Goal: Transaction & Acquisition: Book appointment/travel/reservation

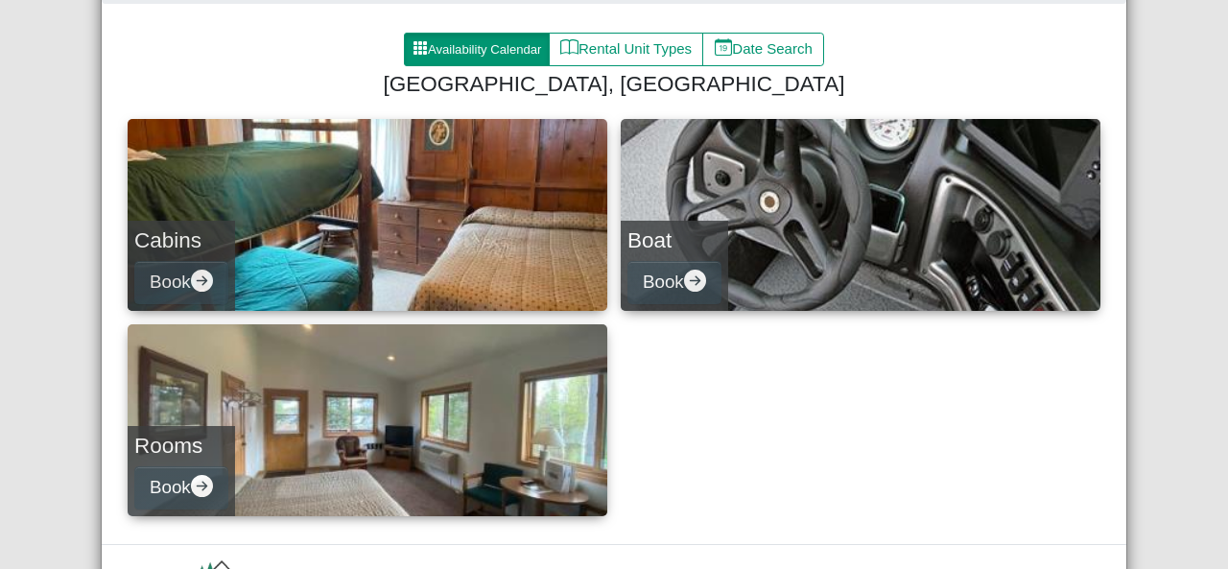
scroll to position [284, 0]
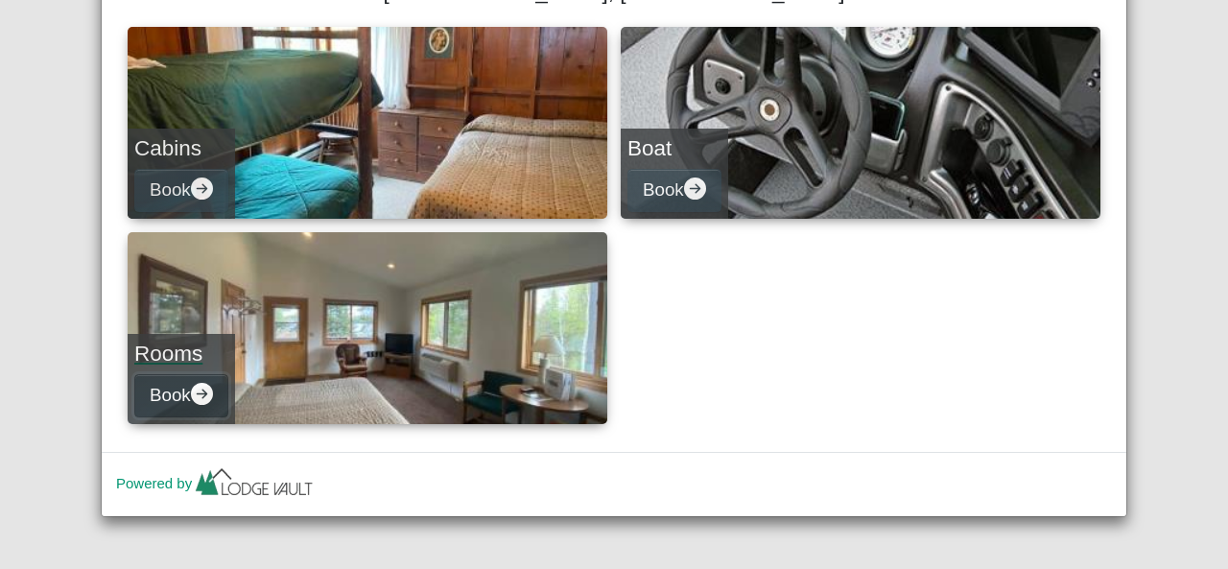
click at [185, 387] on button "Book" at bounding box center [181, 395] width 94 height 43
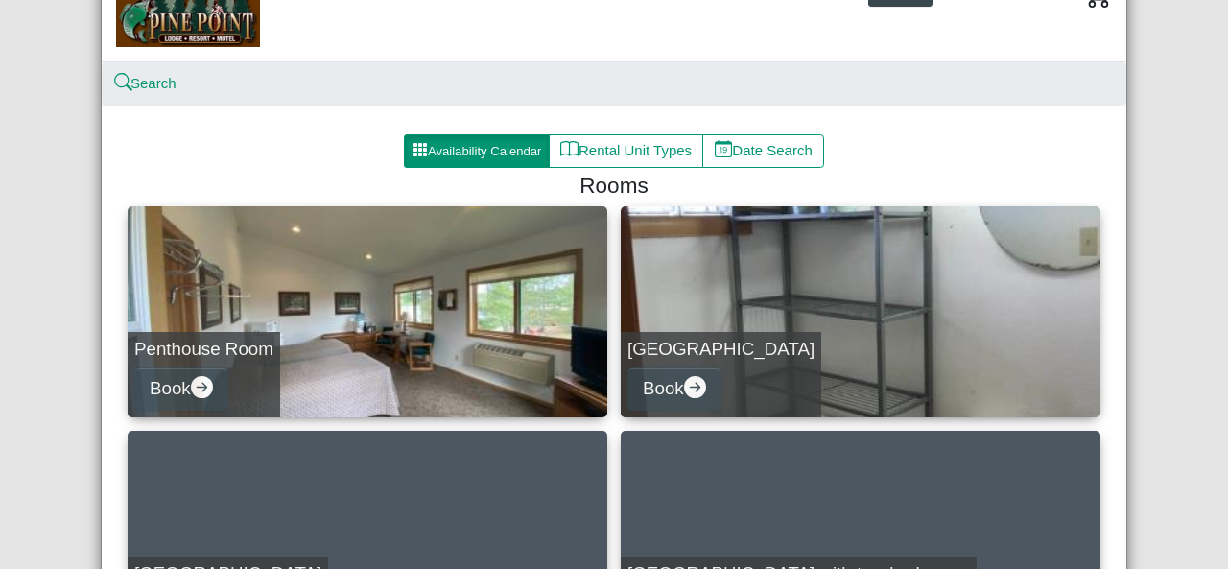
scroll to position [20, 0]
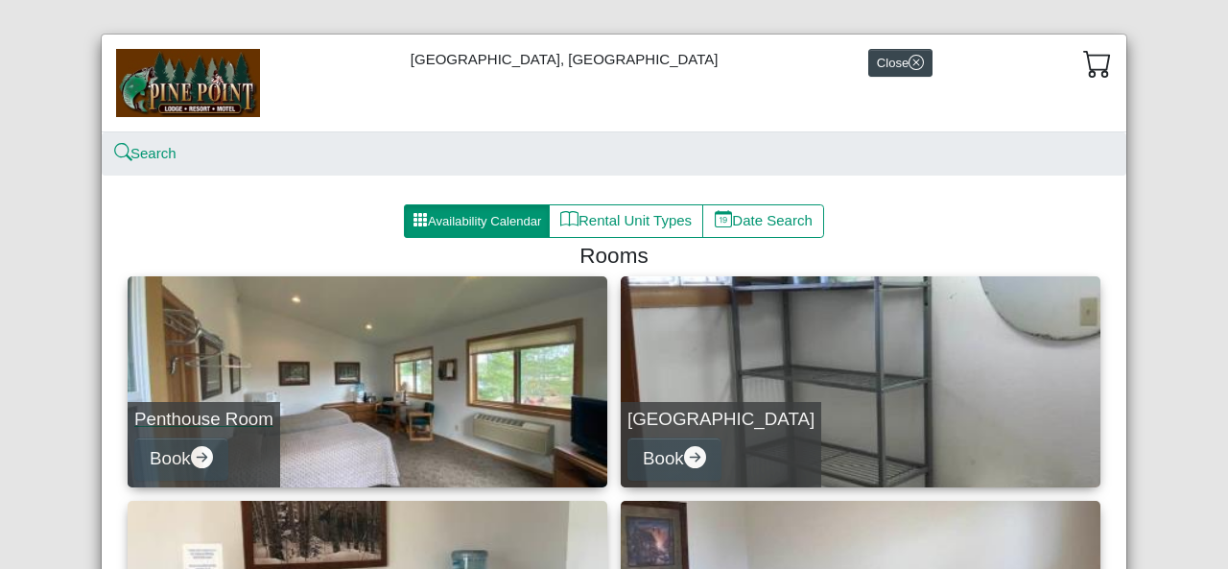
click at [461, 389] on link "Penthouse Room Book" at bounding box center [368, 381] width 480 height 211
select select "*"
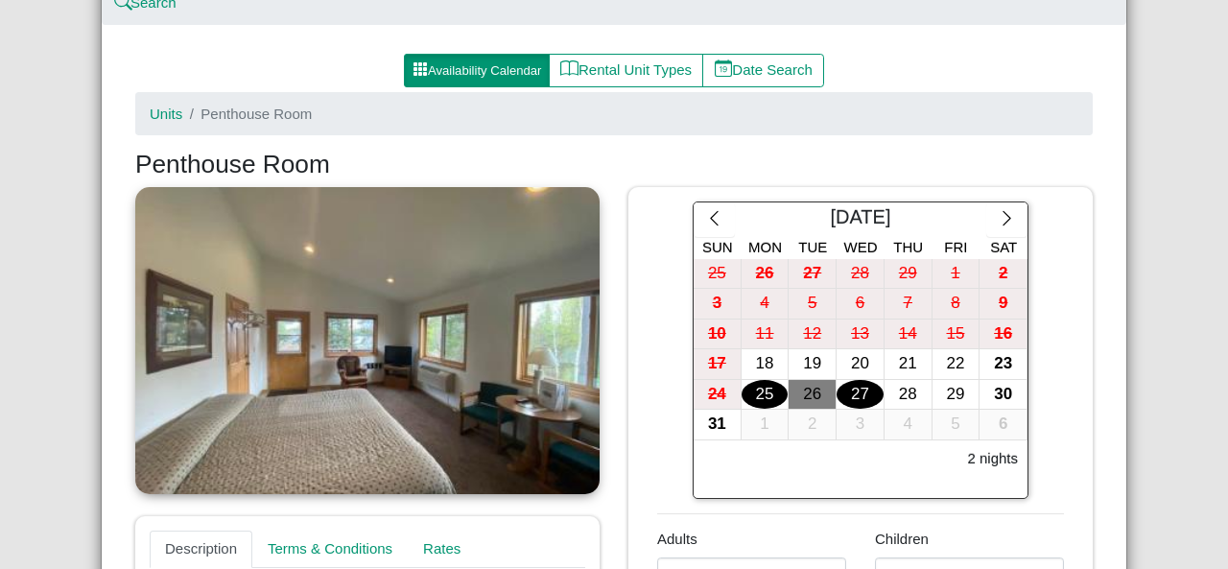
scroll to position [116, 0]
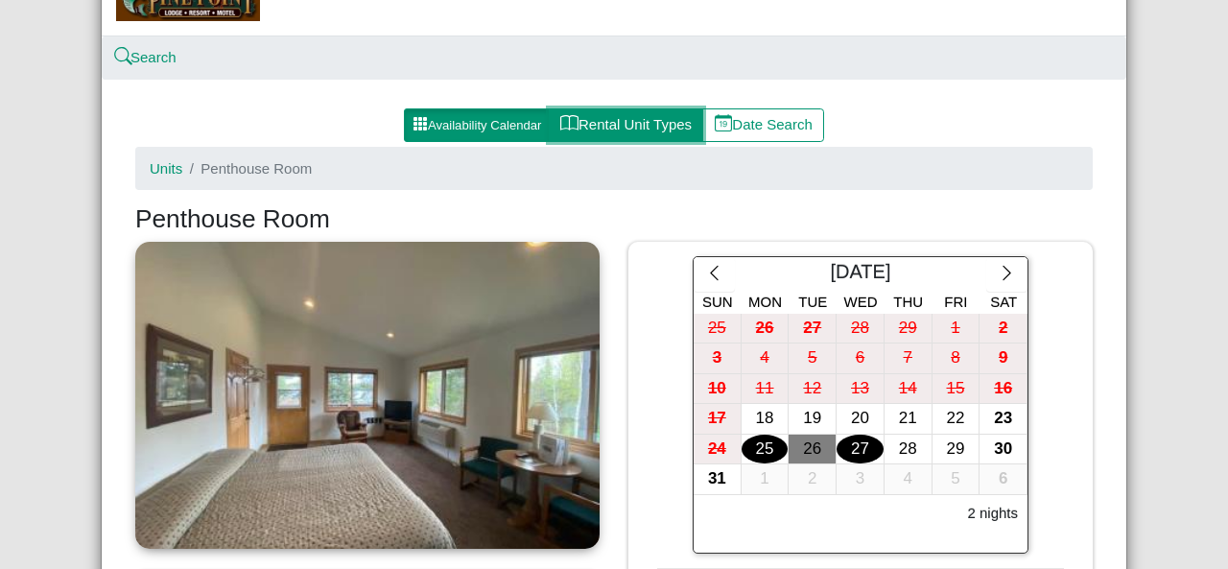
click at [619, 112] on button "Rental Unit Types" at bounding box center [626, 125] width 154 height 35
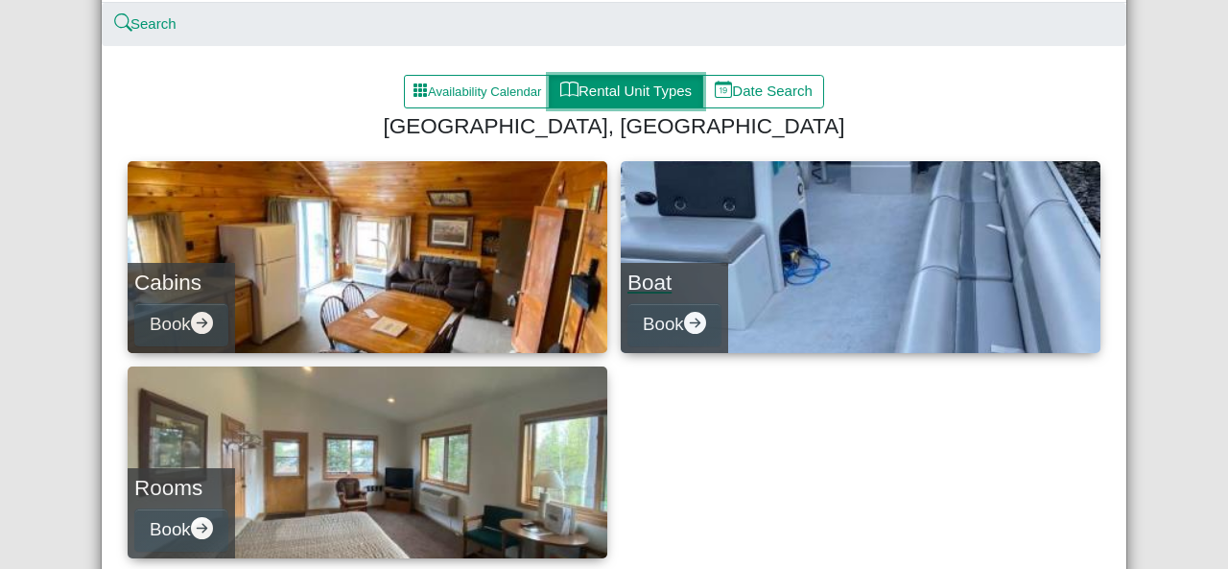
scroll to position [192, 0]
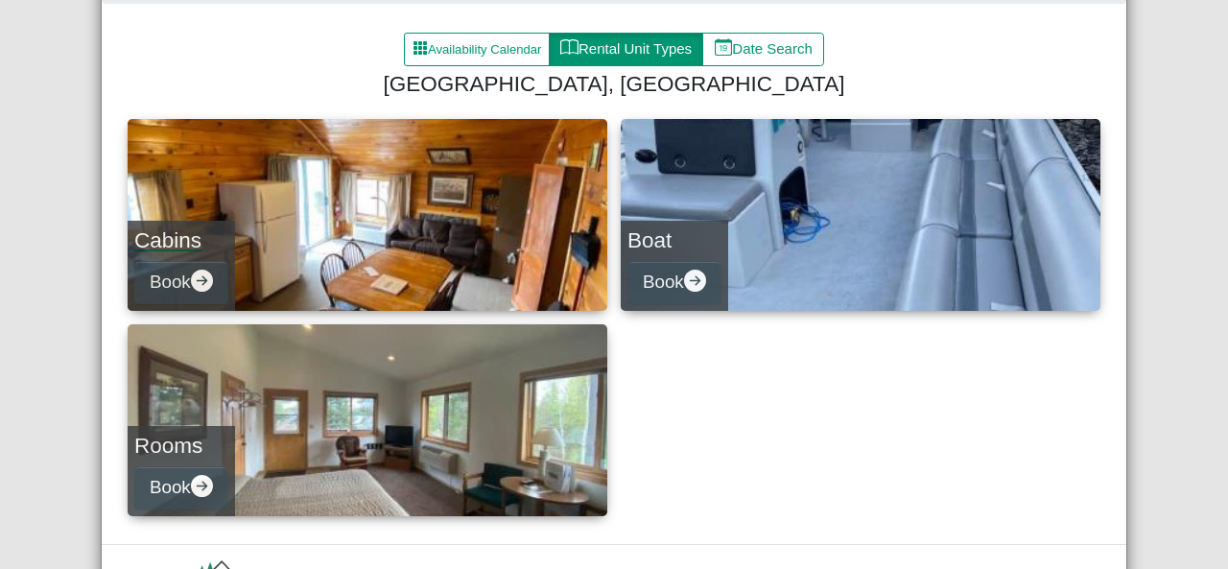
click at [336, 213] on link "Cabins Book" at bounding box center [368, 215] width 480 height 192
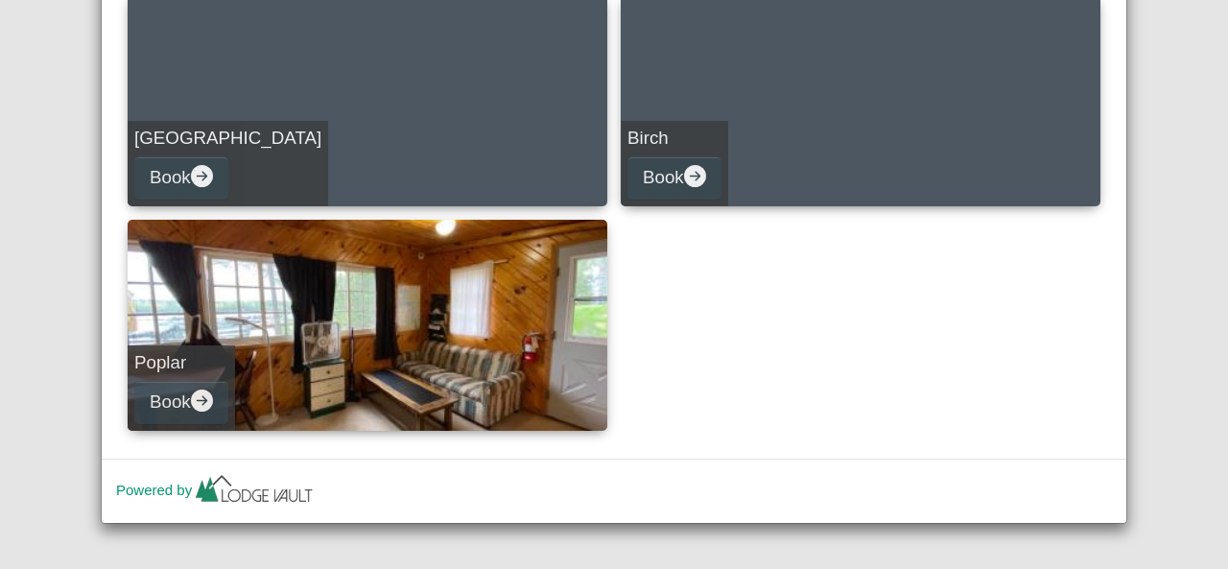
scroll to position [982, 0]
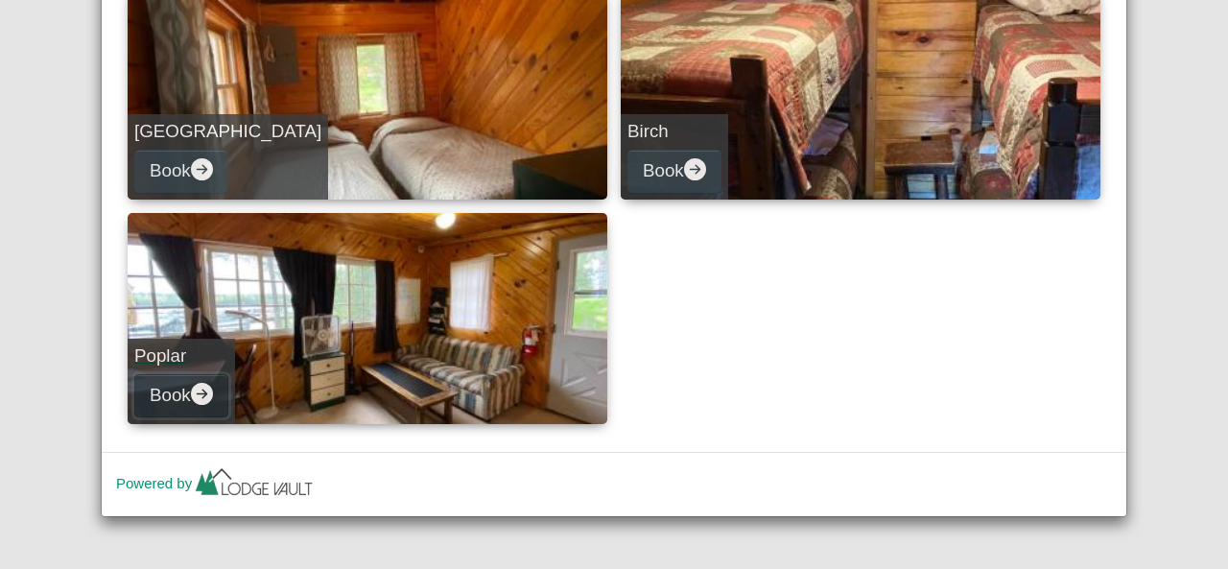
click at [166, 388] on button "Book" at bounding box center [181, 395] width 94 height 43
select select "*"
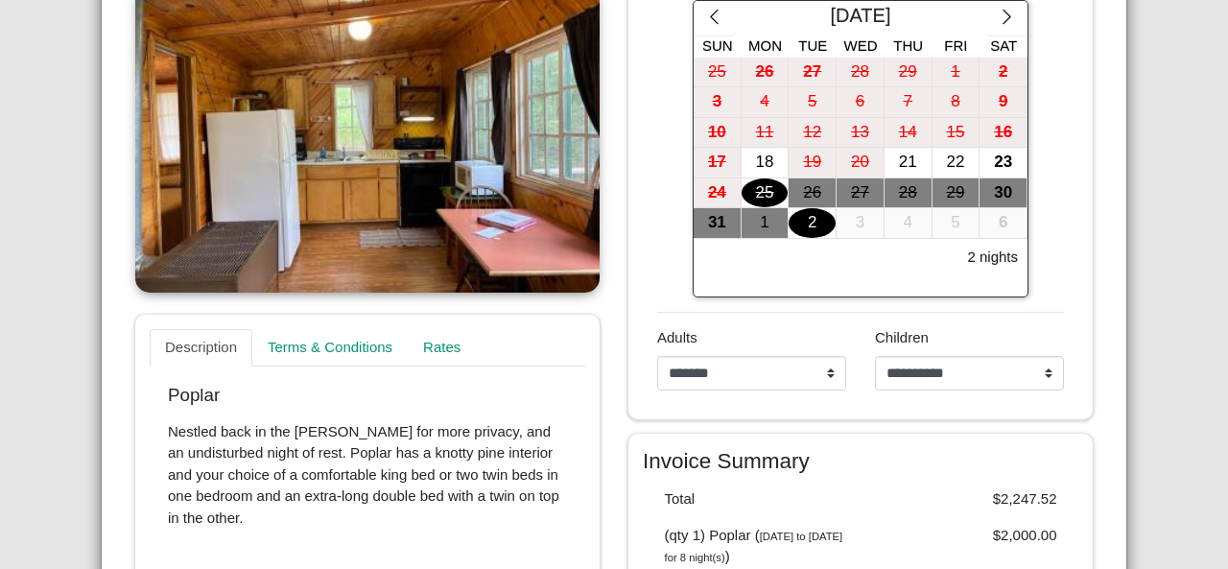
scroll to position [276, 0]
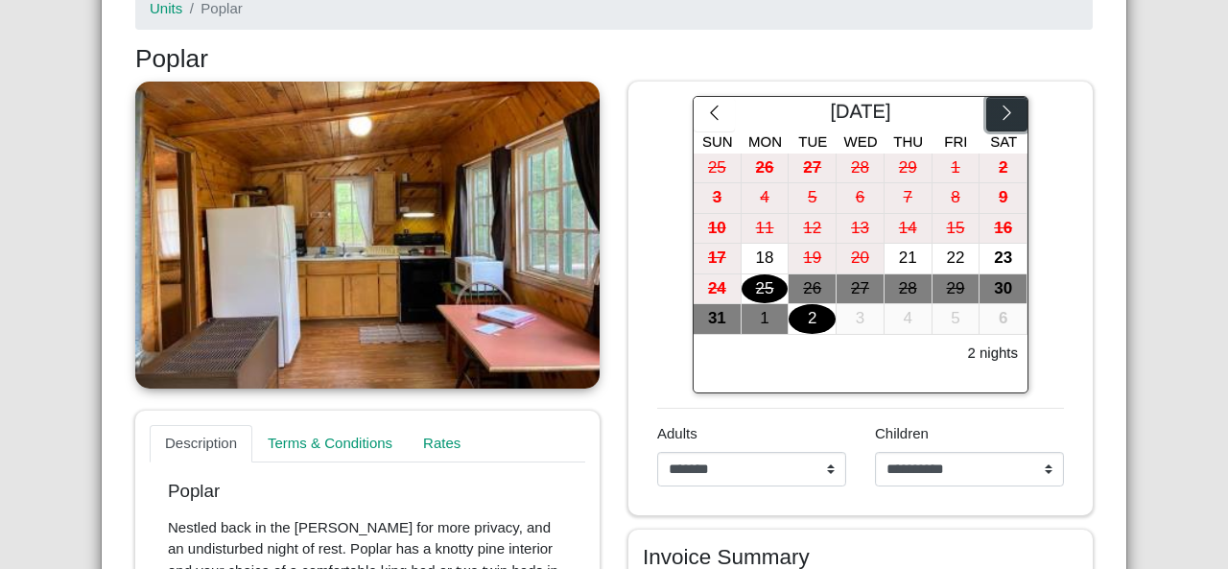
click at [1000, 104] on icon "chevron right" at bounding box center [1007, 113] width 18 height 18
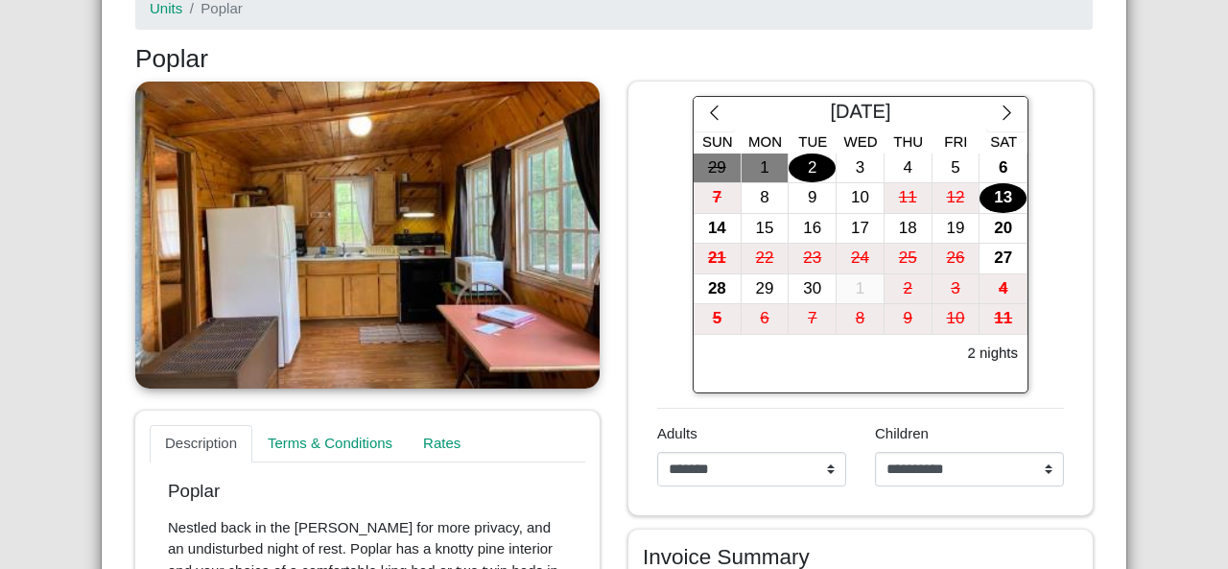
click at [996, 195] on div "13" at bounding box center [1003, 198] width 47 height 30
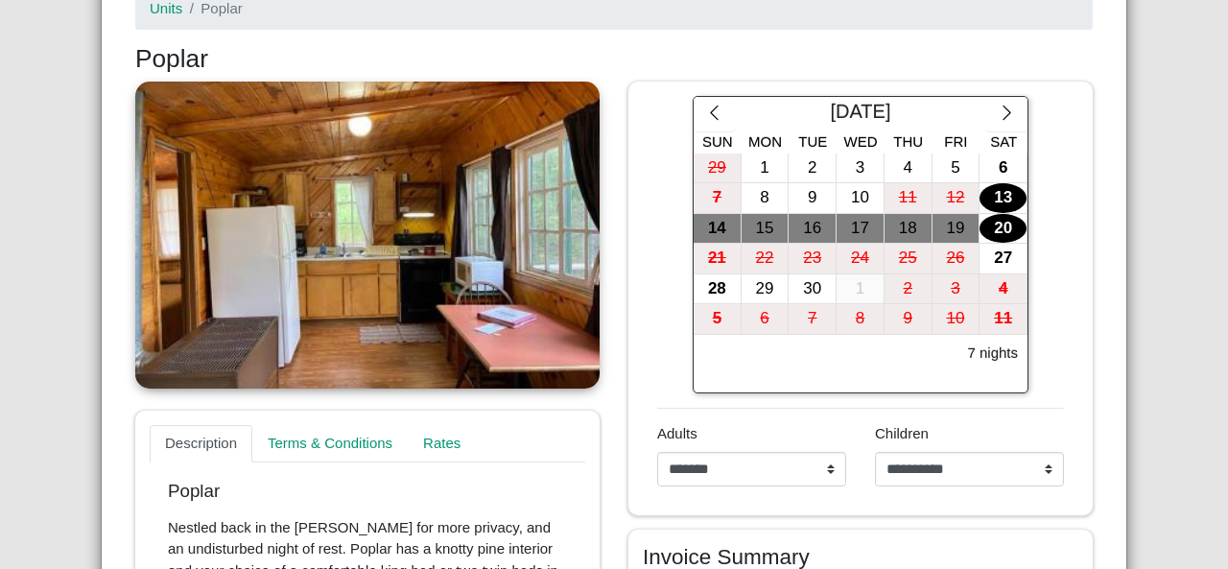
click at [992, 224] on div "20" at bounding box center [1003, 229] width 47 height 30
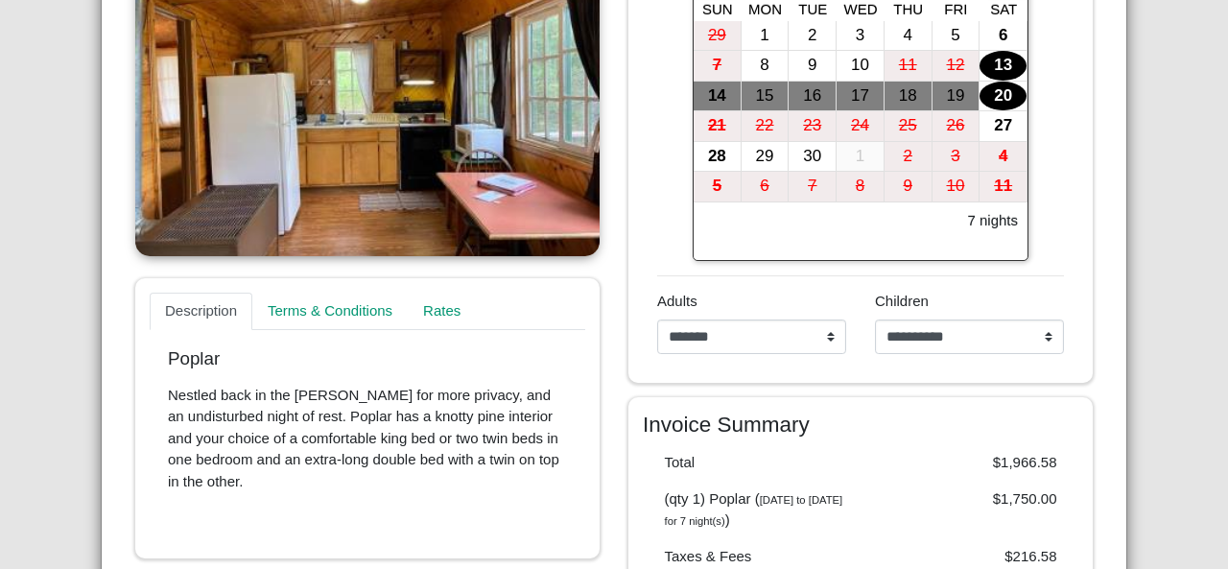
scroll to position [468, 0]
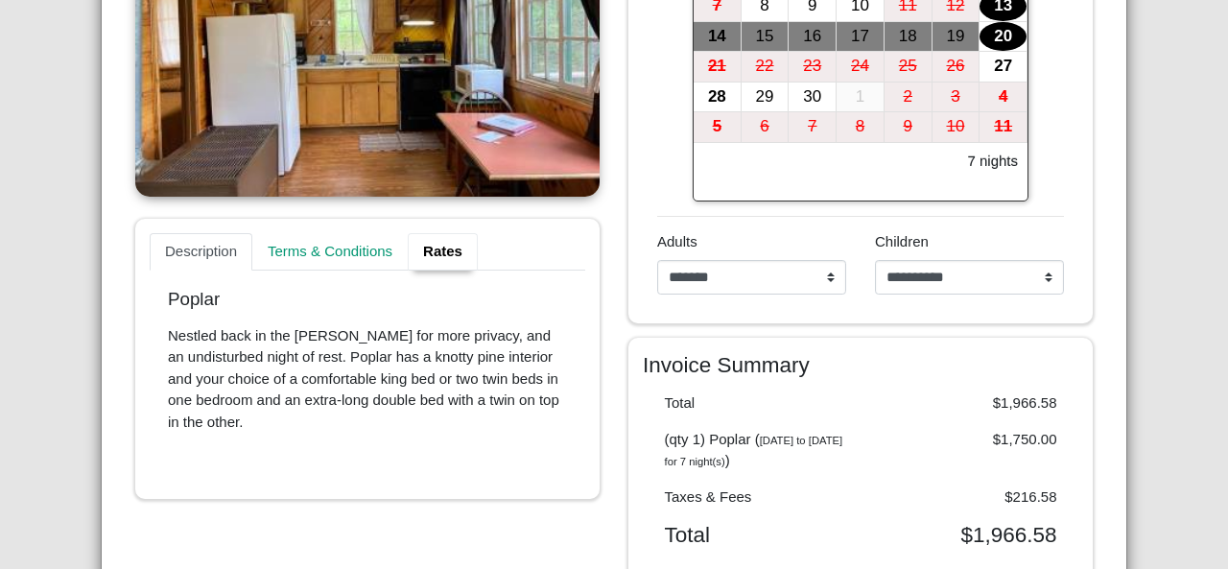
click at [443, 249] on link "Rates" at bounding box center [443, 252] width 70 height 38
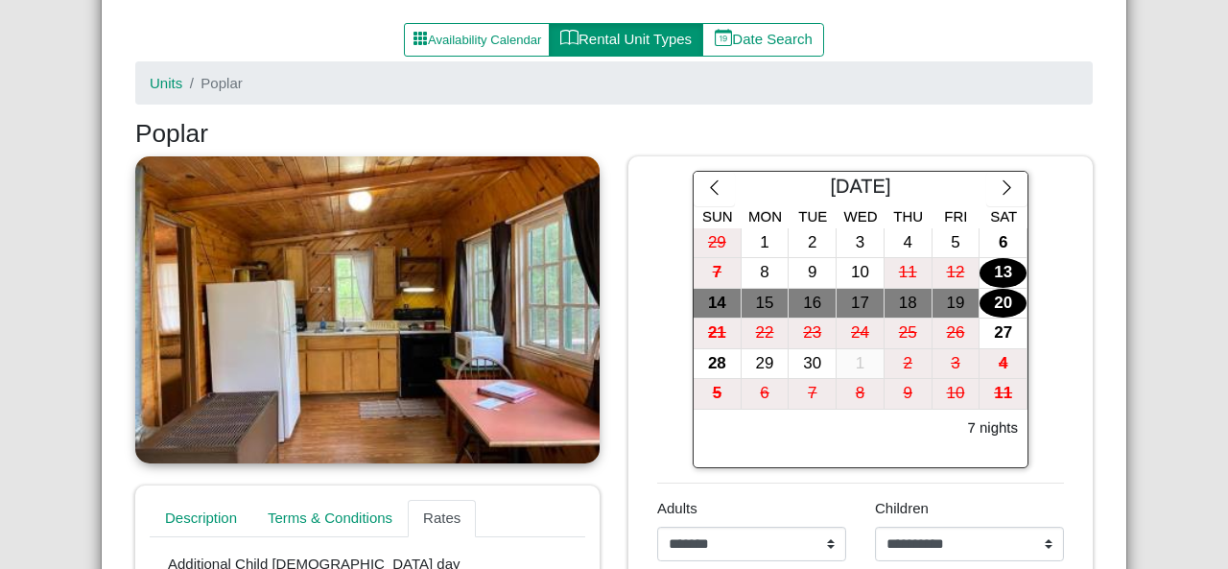
scroll to position [297, 0]
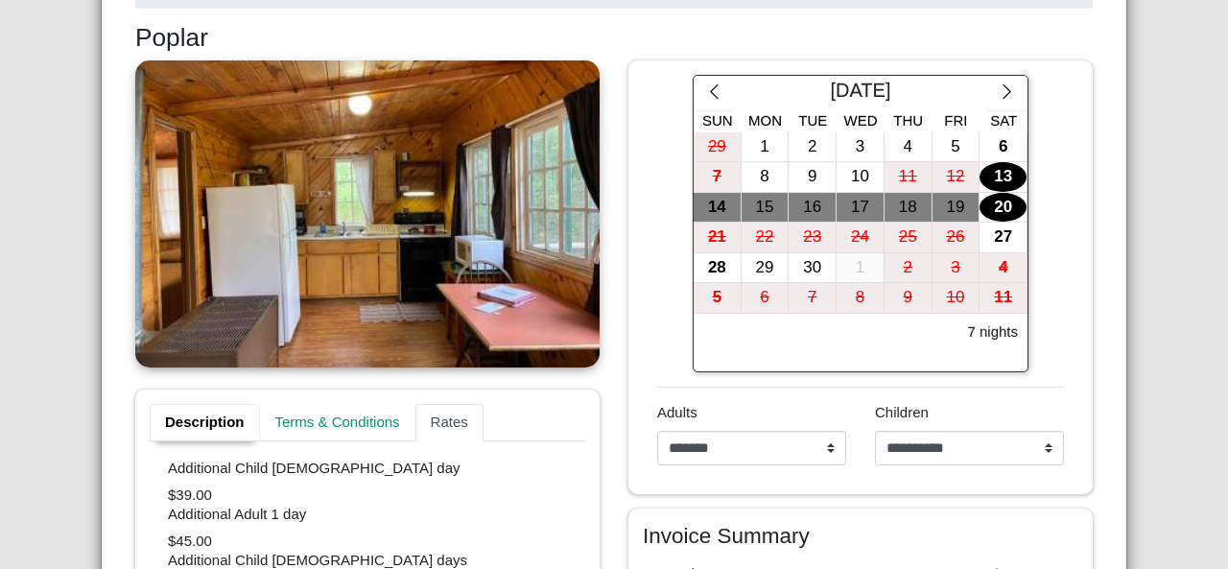
click at [197, 415] on link "Description" at bounding box center [205, 423] width 110 height 38
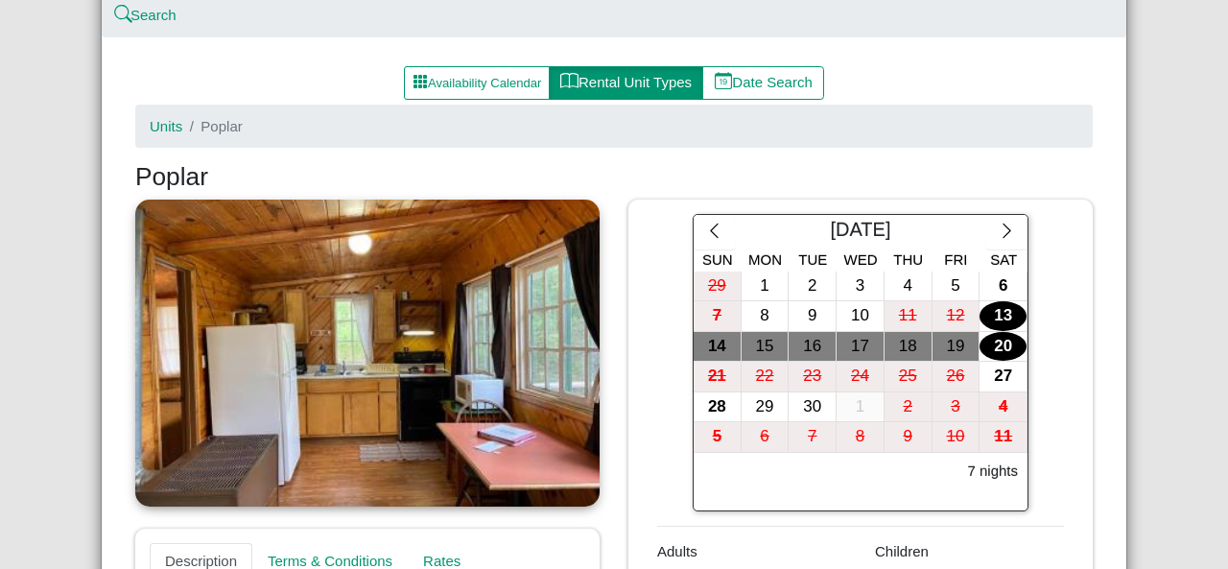
scroll to position [201, 0]
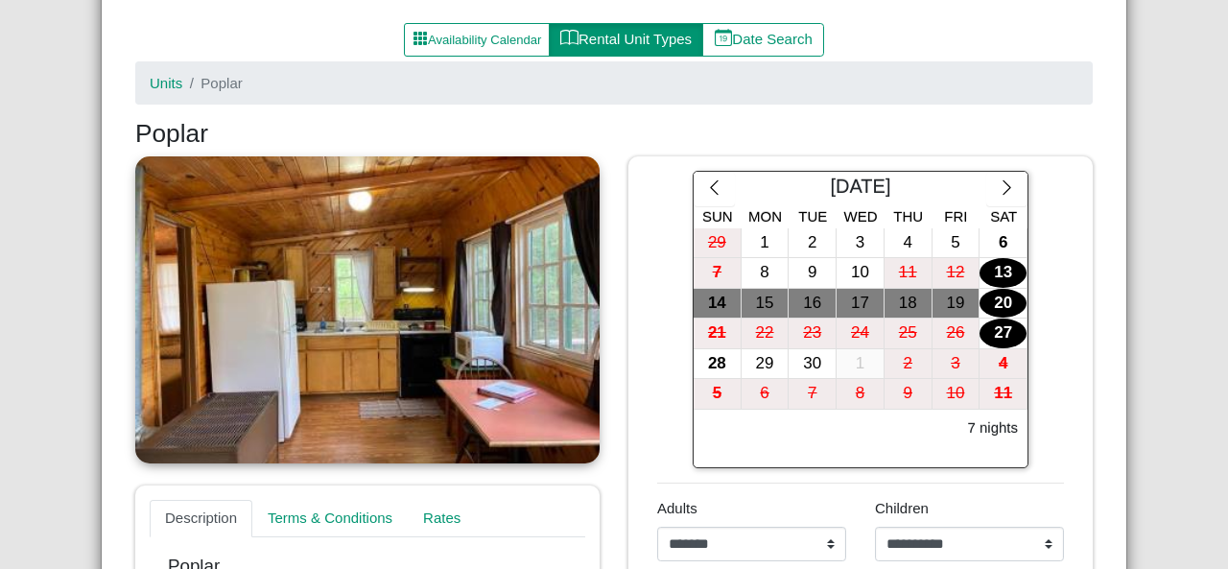
click at [998, 321] on div "27" at bounding box center [1003, 334] width 47 height 30
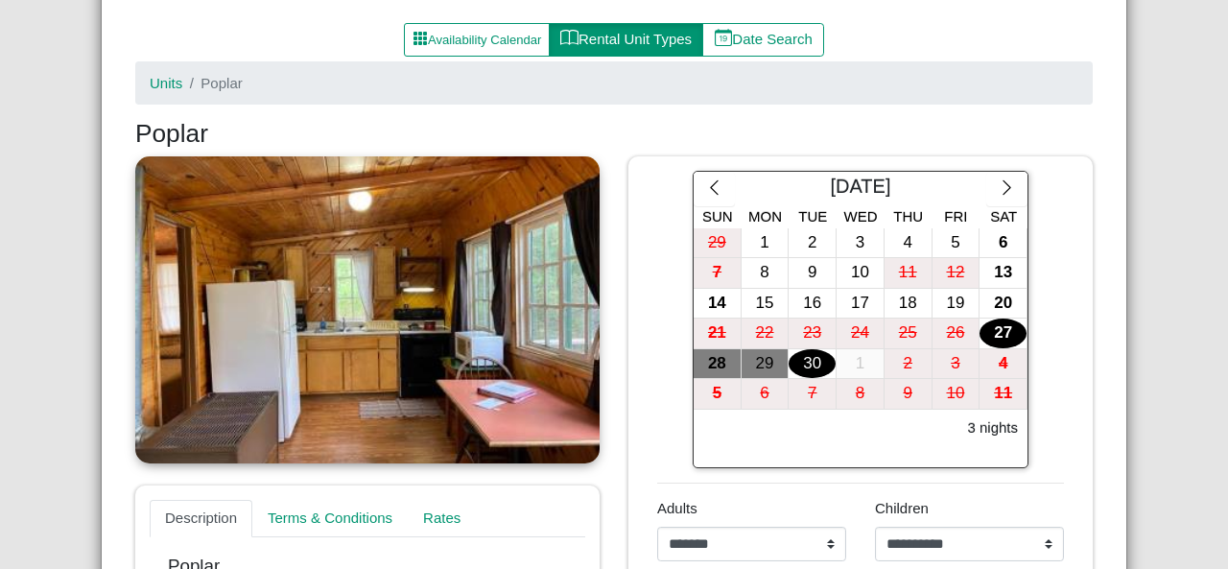
click at [802, 354] on div "30" at bounding box center [812, 364] width 47 height 30
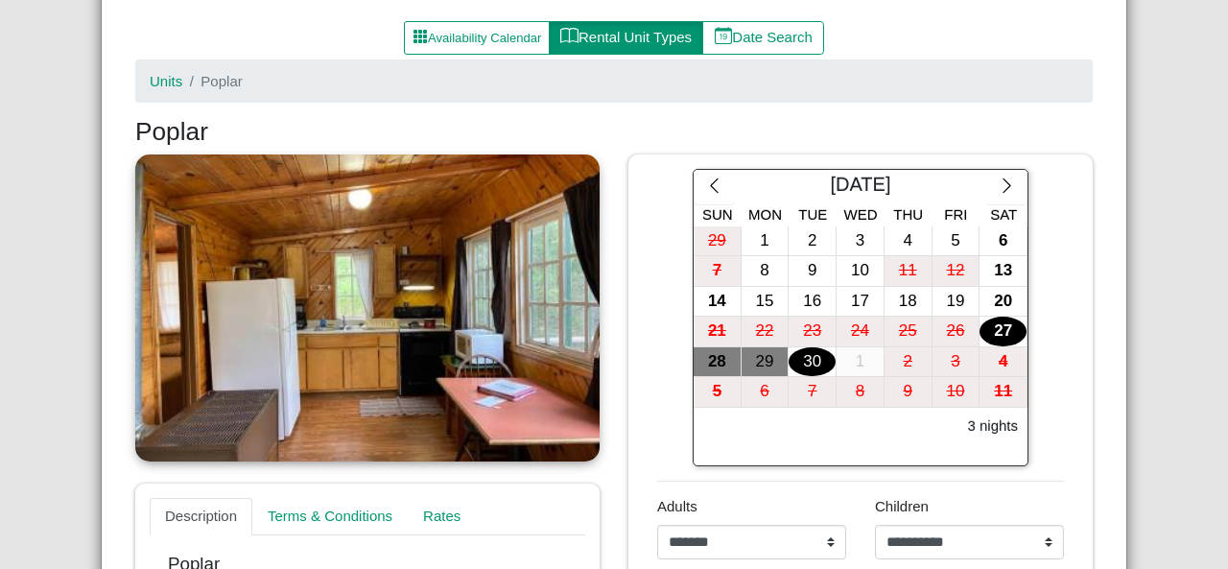
scroll to position [233, 0]
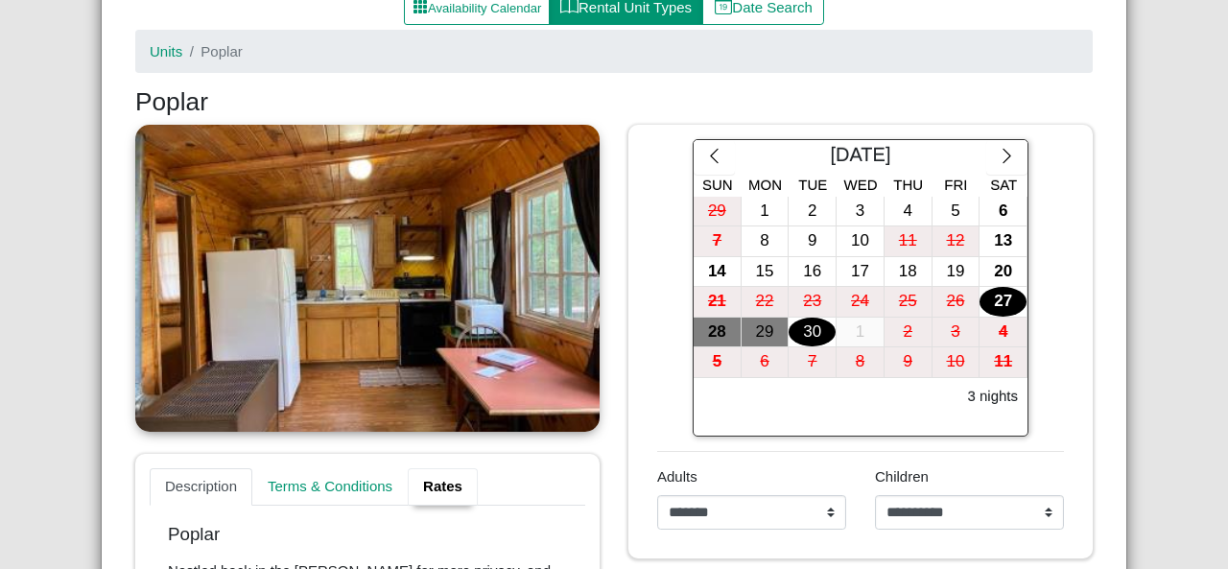
click at [422, 477] on link "Rates" at bounding box center [443, 487] width 70 height 38
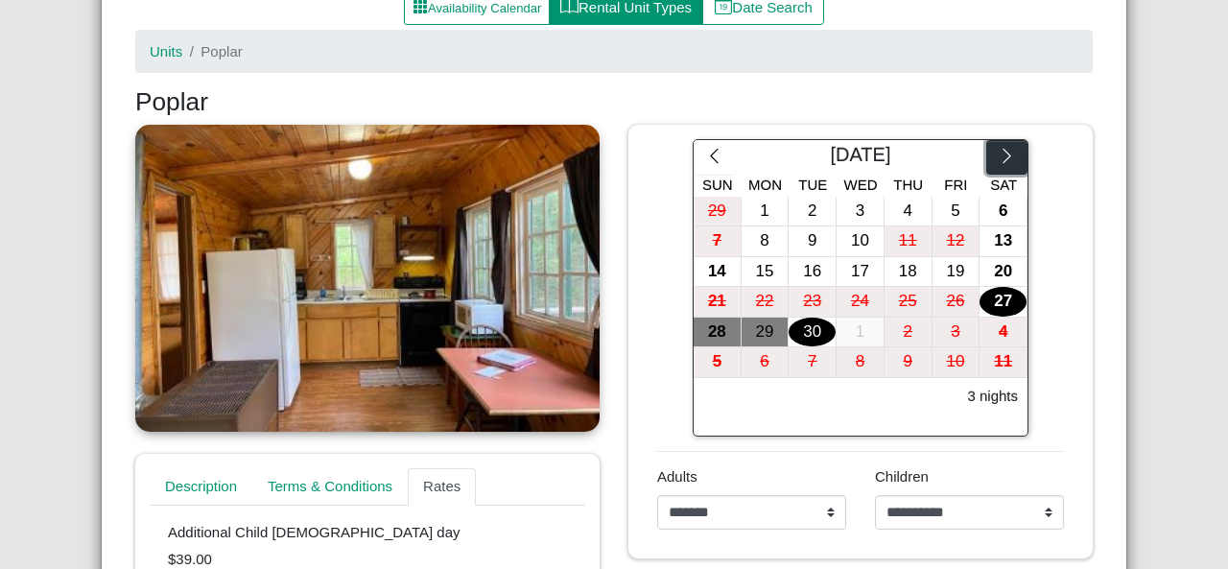
click at [998, 154] on icon "chevron right" at bounding box center [1007, 156] width 18 height 18
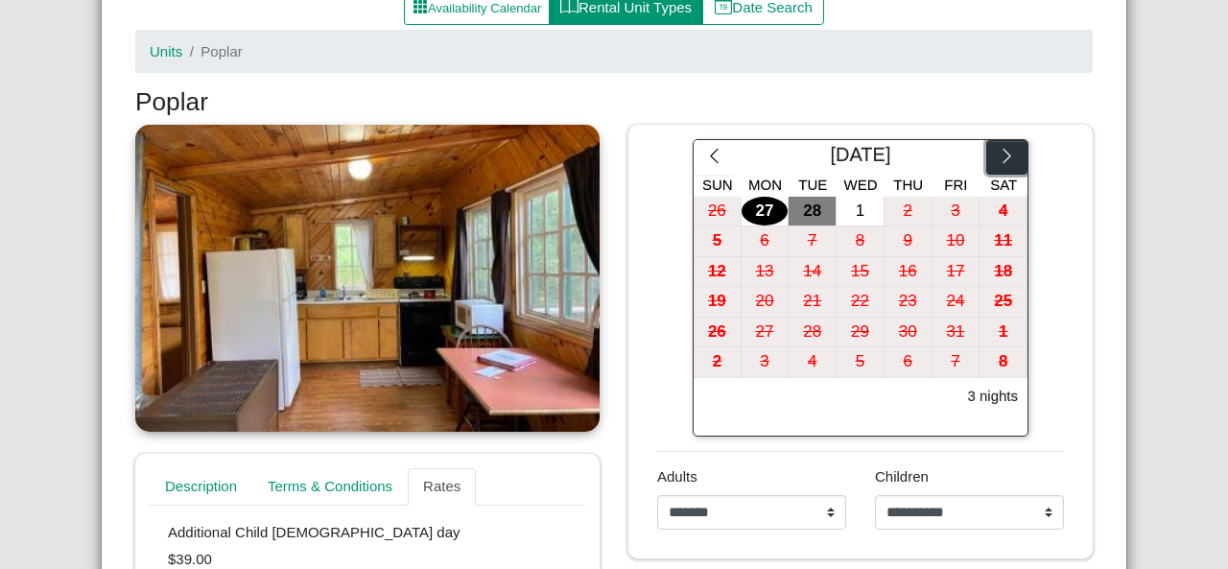
click at [998, 155] on icon "chevron right" at bounding box center [1007, 156] width 18 height 18
click at [998, 154] on icon "chevron right" at bounding box center [1007, 156] width 18 height 18
click at [990, 166] on button "button" at bounding box center [1006, 157] width 41 height 35
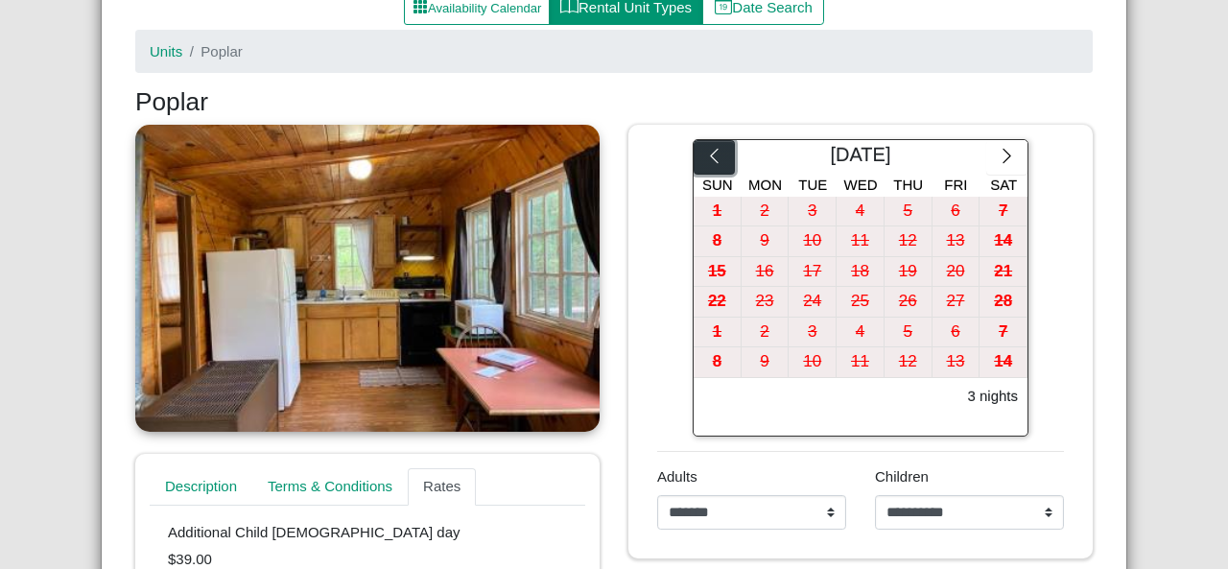
click at [710, 158] on icon "chevron left" at bounding box center [714, 156] width 18 height 18
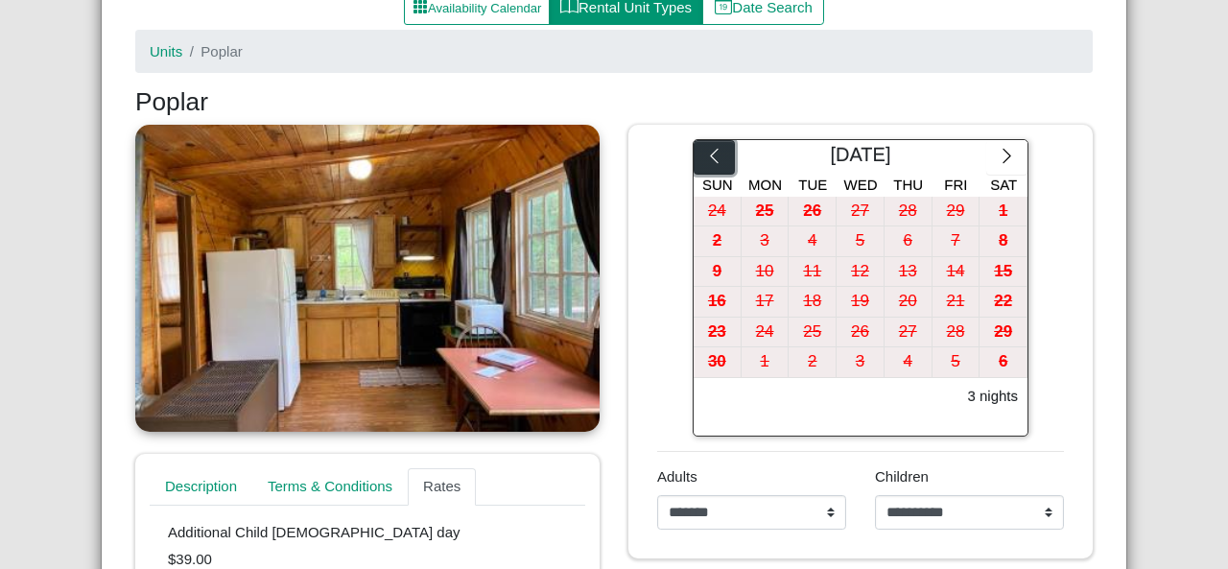
click at [710, 158] on icon "chevron left" at bounding box center [714, 156] width 18 height 18
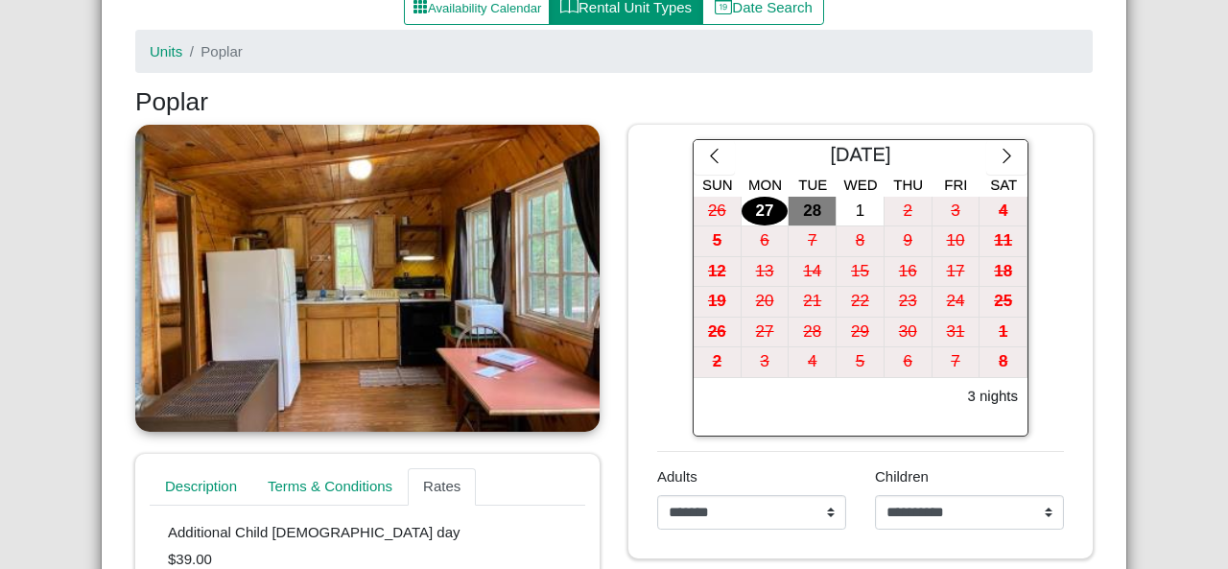
click at [767, 209] on div "27" at bounding box center [765, 212] width 47 height 30
click at [860, 209] on div "1" at bounding box center [860, 212] width 47 height 30
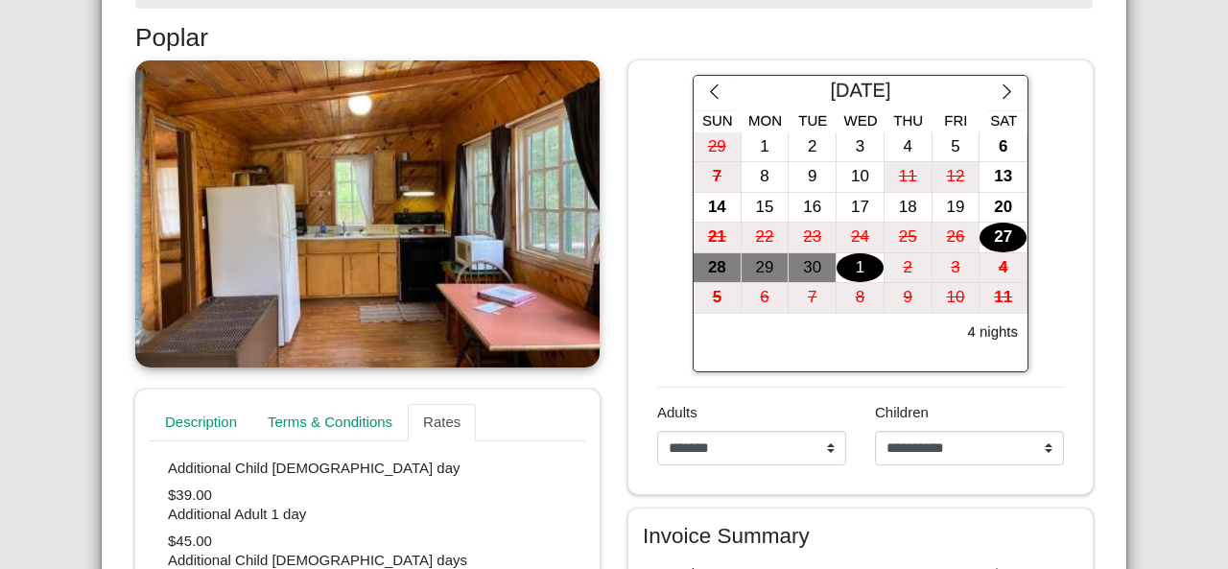
scroll to position [0, 0]
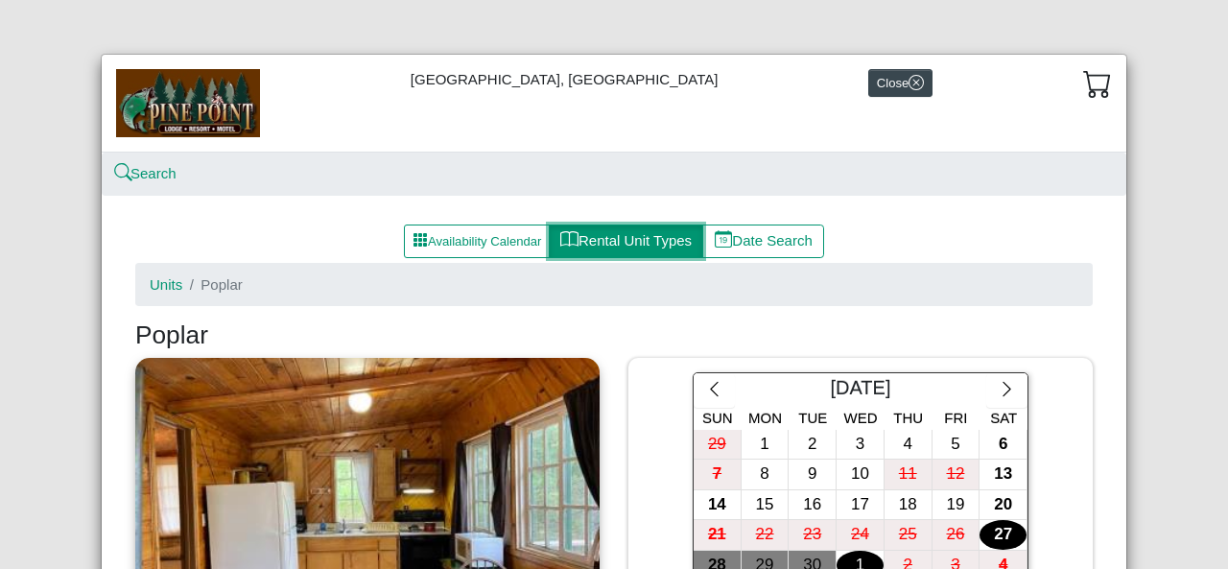
click at [596, 235] on button "Rental Unit Types" at bounding box center [626, 242] width 154 height 35
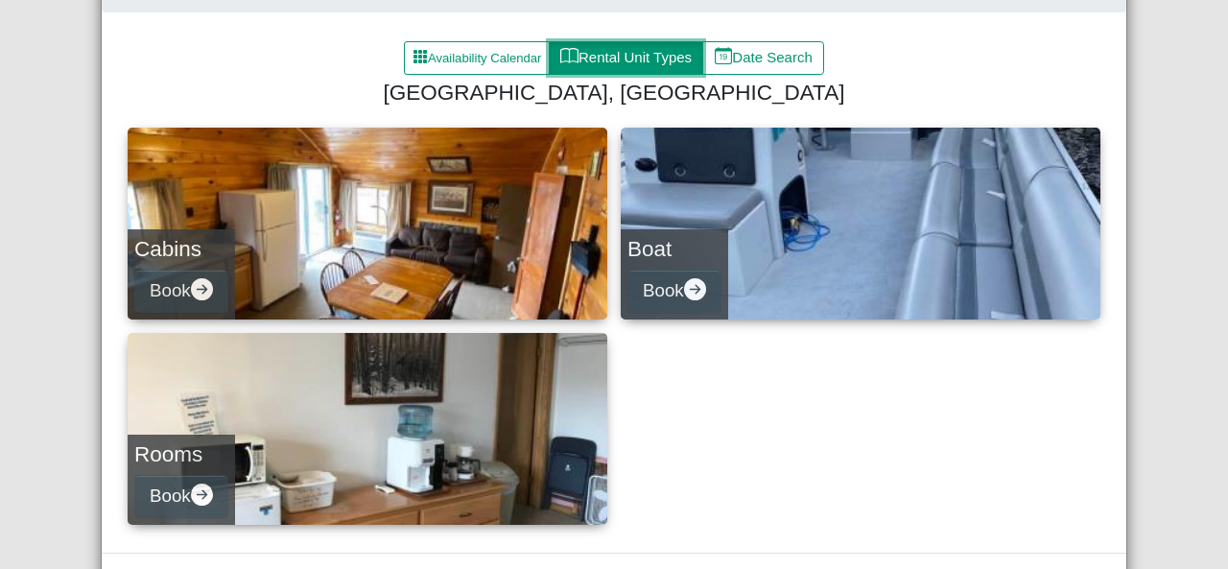
scroll to position [192, 0]
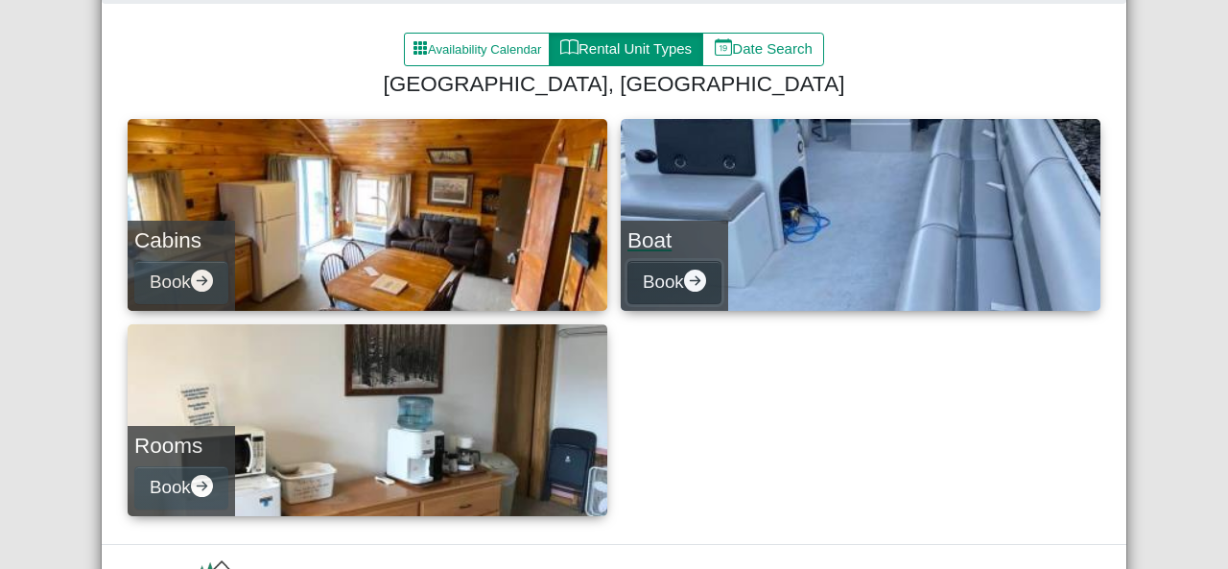
click at [703, 281] on button "Book" at bounding box center [674, 282] width 94 height 43
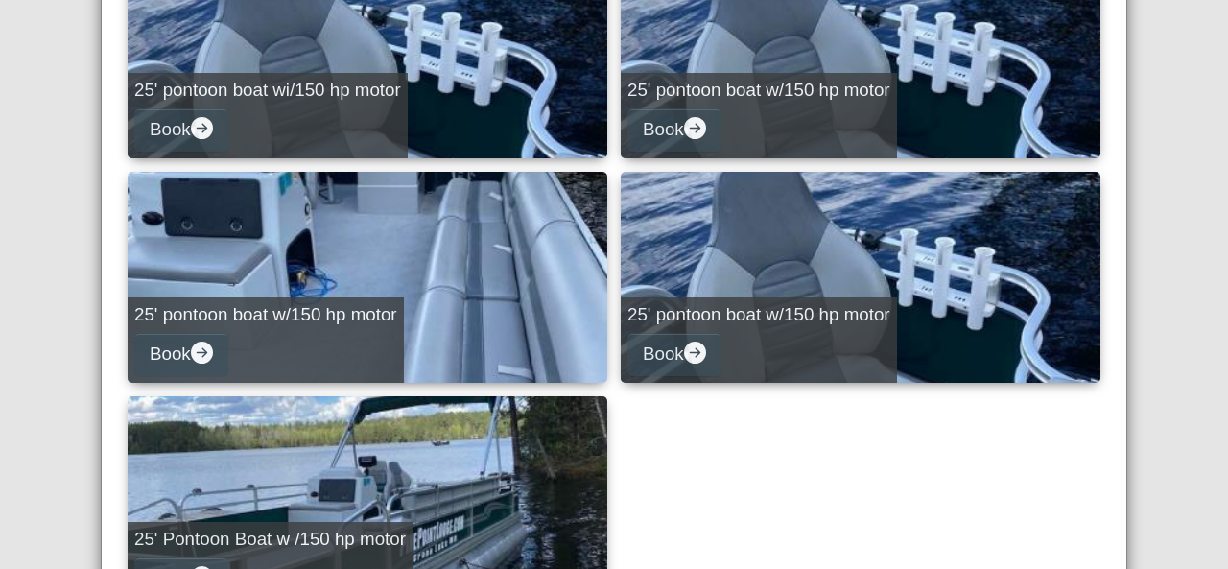
scroll to position [1431, 0]
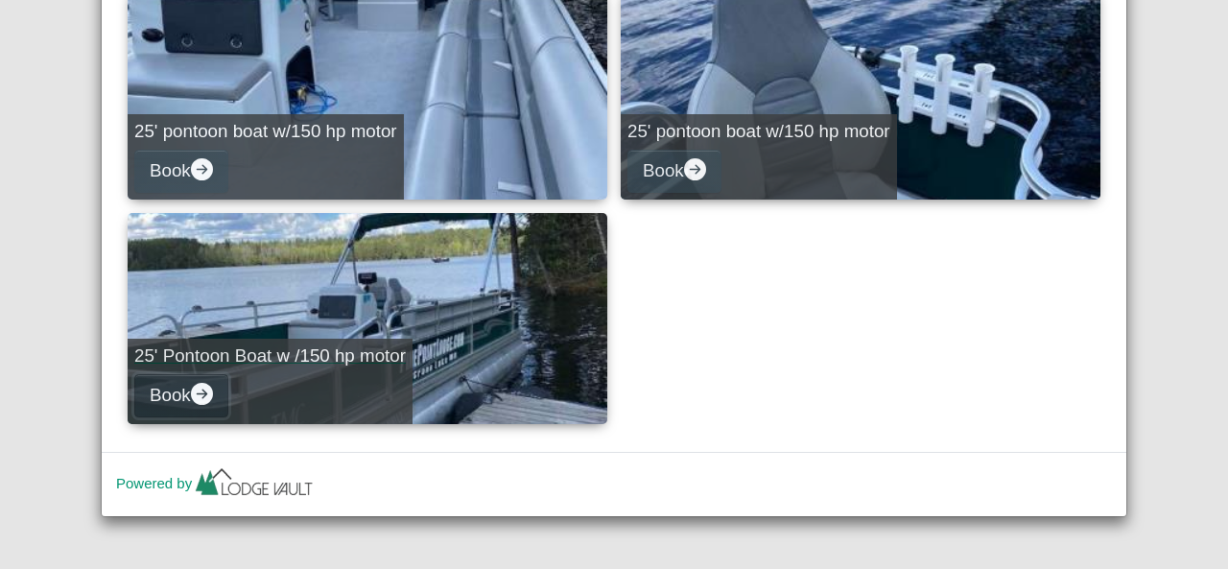
click at [183, 394] on button "Book" at bounding box center [181, 395] width 94 height 43
select select "*"
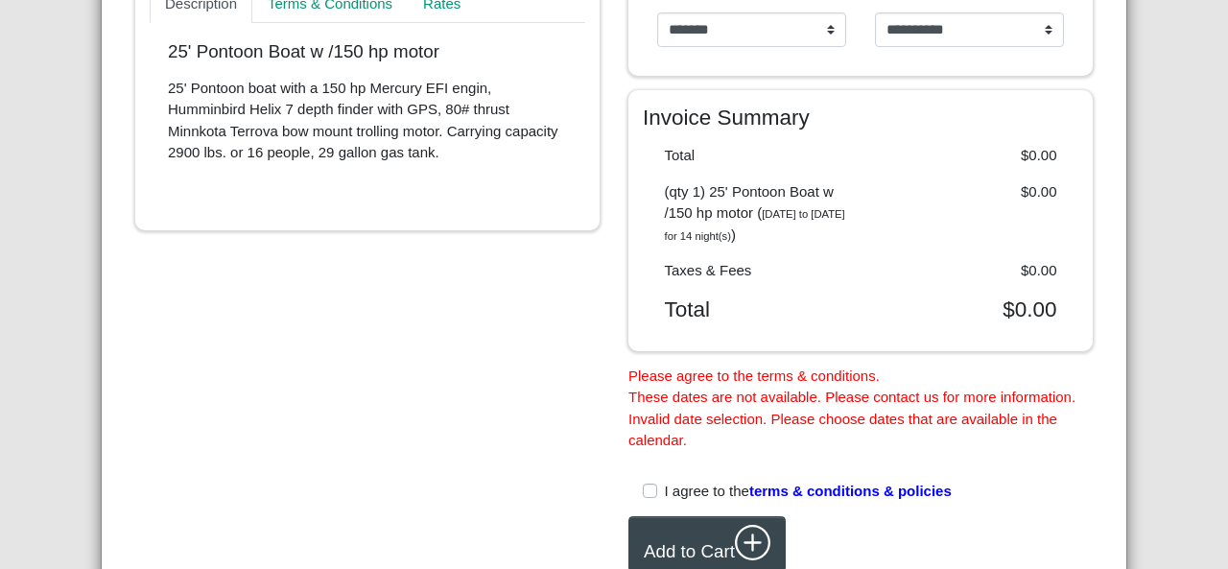
scroll to position [677, 0]
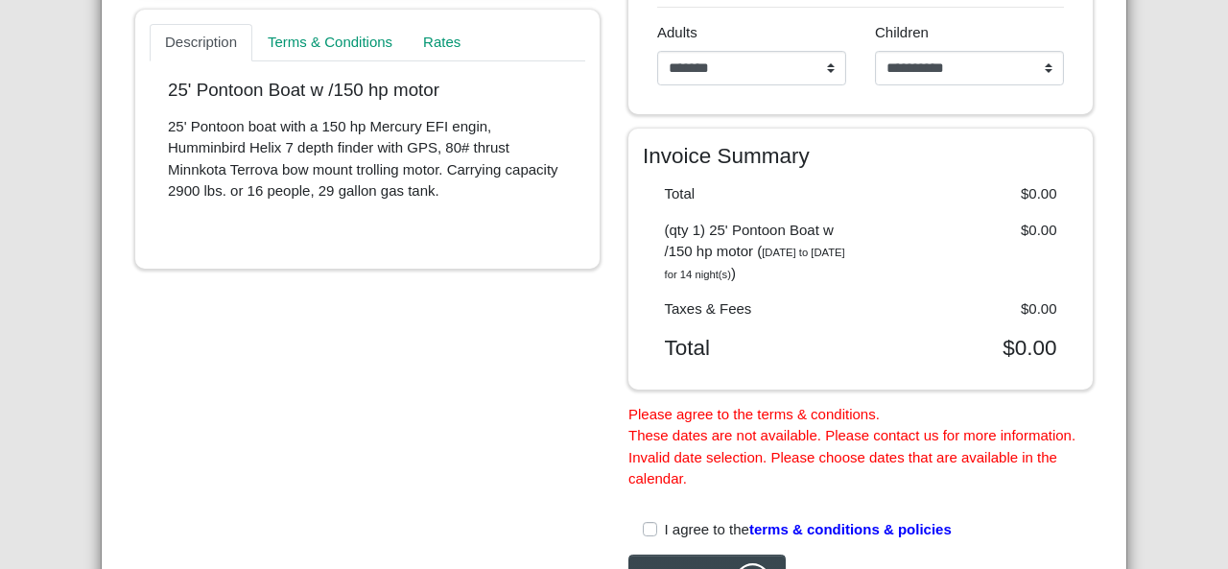
click at [665, 541] on label "I agree to the terms & conditions & policies" at bounding box center [808, 530] width 287 height 22
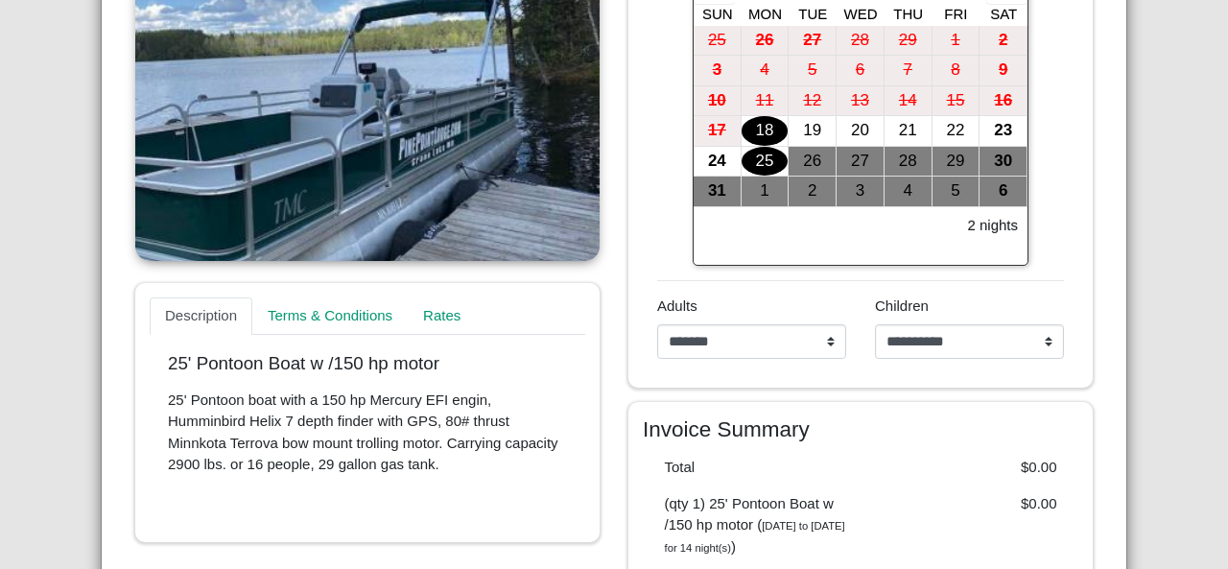
scroll to position [294, 0]
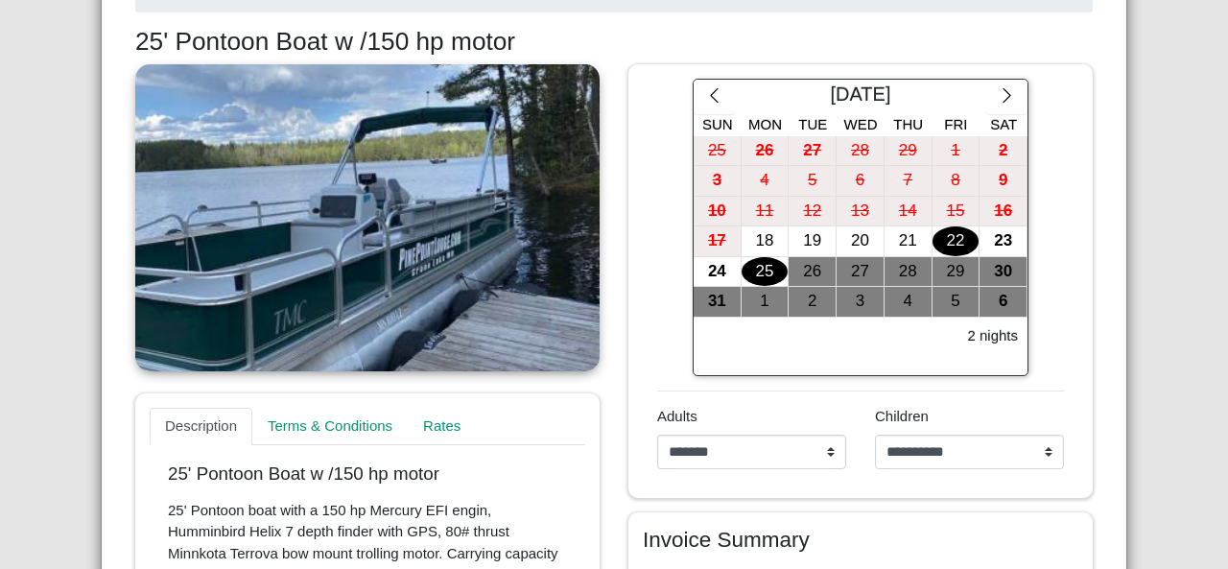
click at [938, 226] on div "22" at bounding box center [956, 241] width 47 height 30
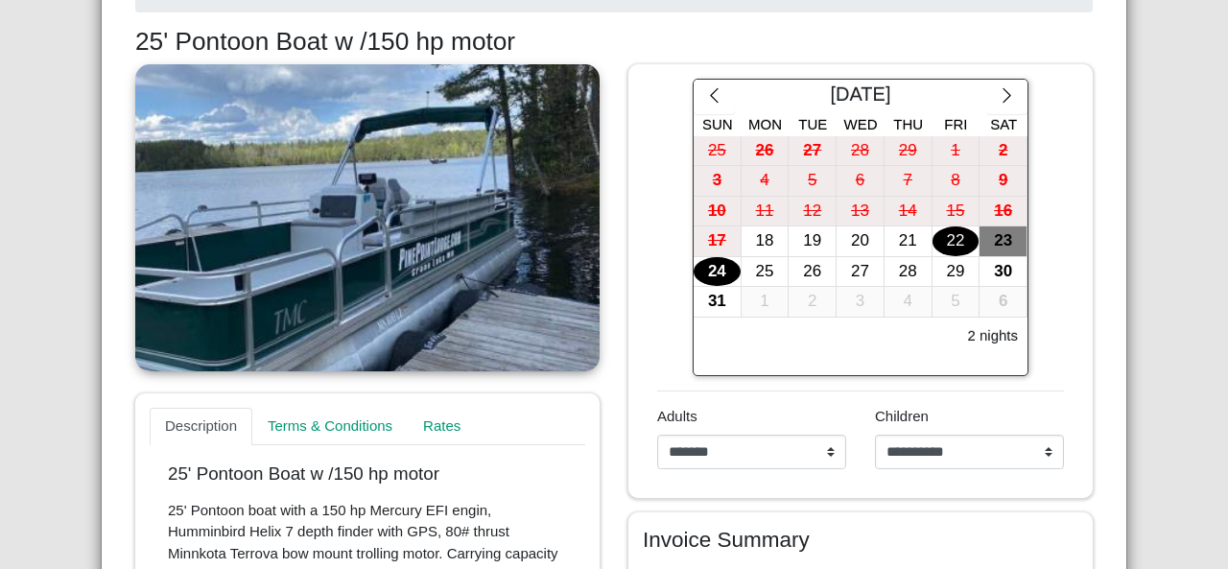
click at [703, 266] on div "24" at bounding box center [717, 272] width 47 height 30
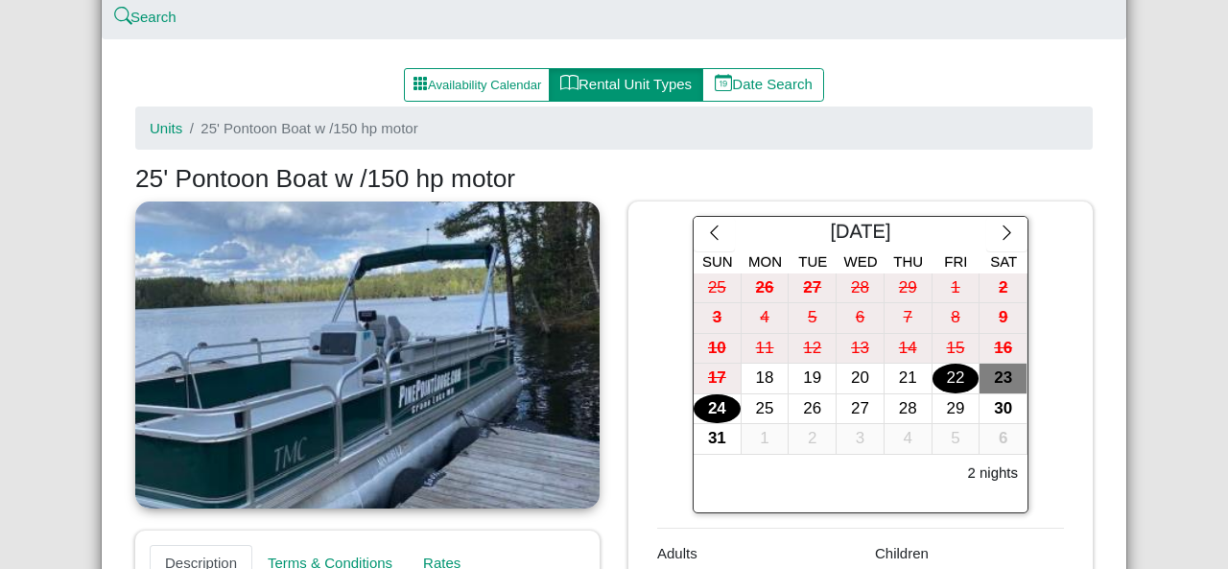
scroll to position [198, 0]
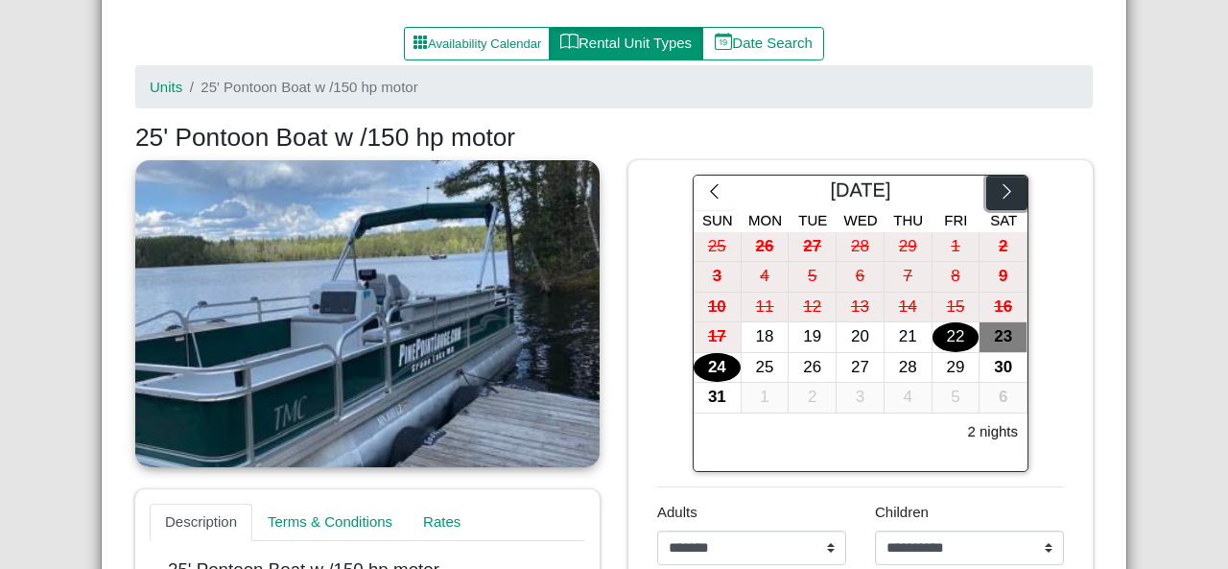
click at [1005, 198] on icon "chevron right" at bounding box center [1007, 191] width 18 height 18
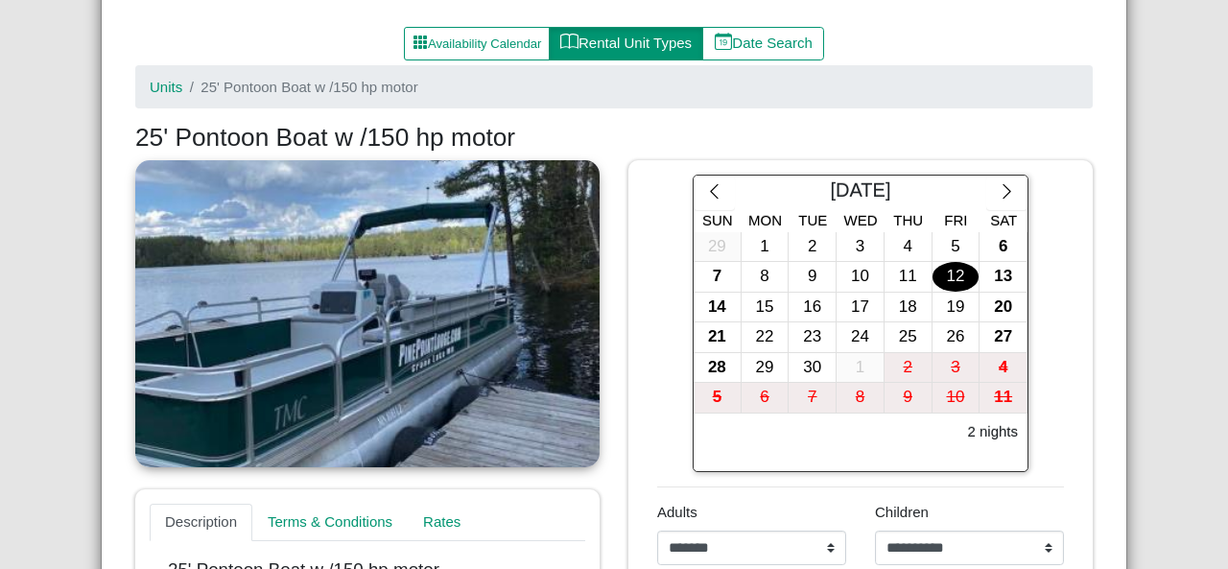
click at [944, 274] on div "12" at bounding box center [956, 277] width 47 height 30
click at [806, 296] on div "16" at bounding box center [812, 308] width 47 height 30
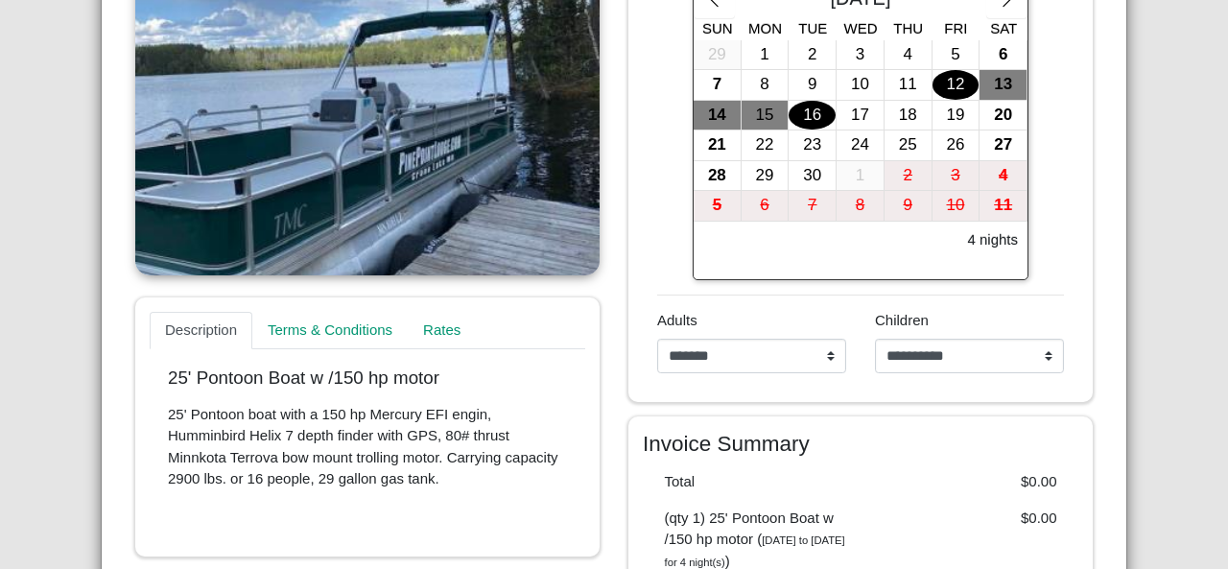
scroll to position [485, 0]
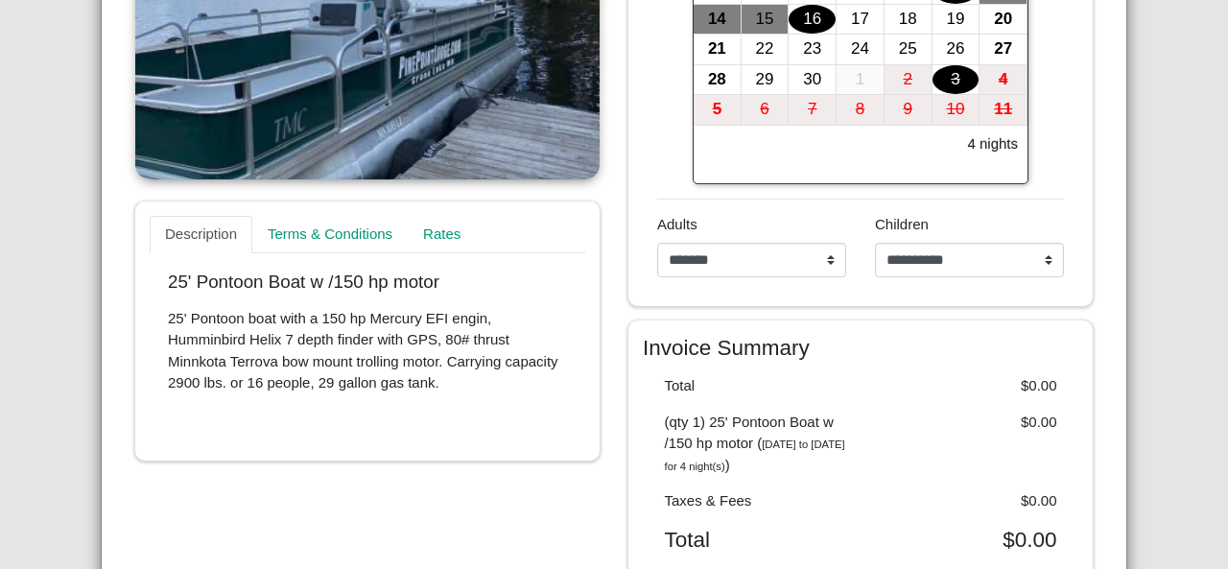
click at [938, 78] on div "3" at bounding box center [956, 80] width 47 height 30
click at [992, 80] on div "4" at bounding box center [1003, 80] width 47 height 30
click at [991, 99] on div "11" at bounding box center [1003, 110] width 47 height 30
click at [982, 65] on div "4" at bounding box center [1003, 80] width 47 height 30
click at [984, 43] on div "27" at bounding box center [1003, 50] width 47 height 30
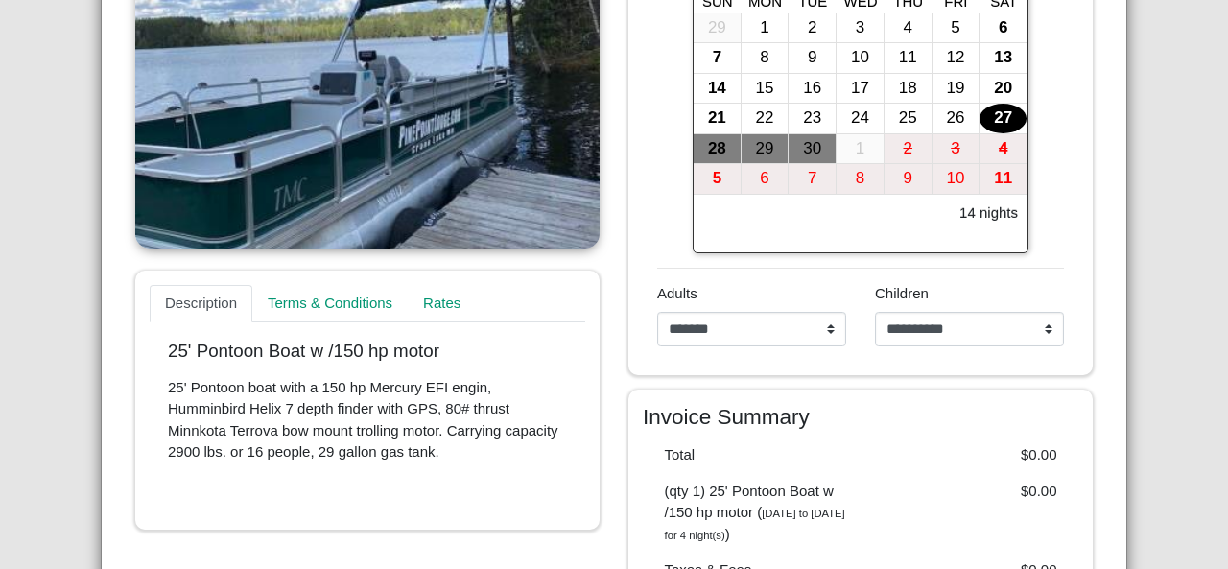
scroll to position [390, 0]
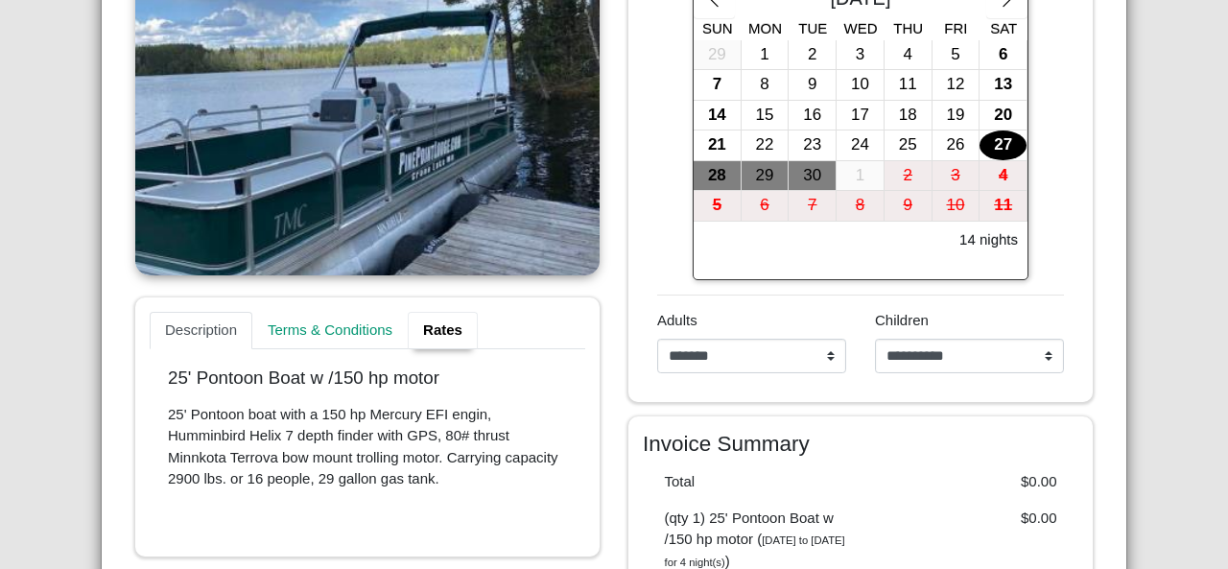
click at [437, 339] on link "Rates" at bounding box center [443, 331] width 70 height 38
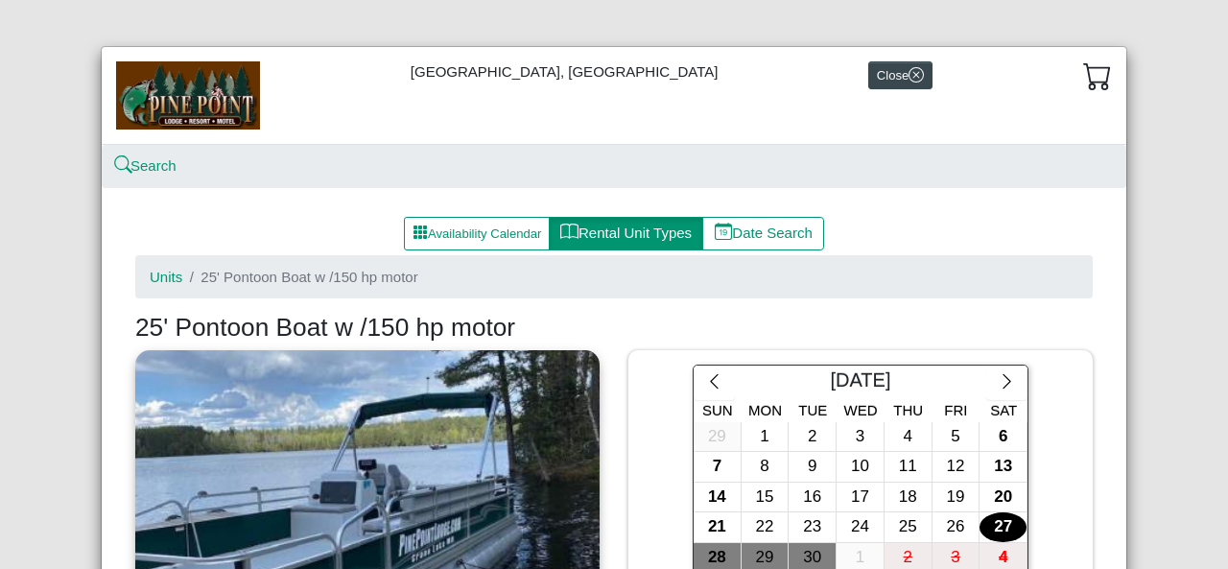
scroll to position [0, 0]
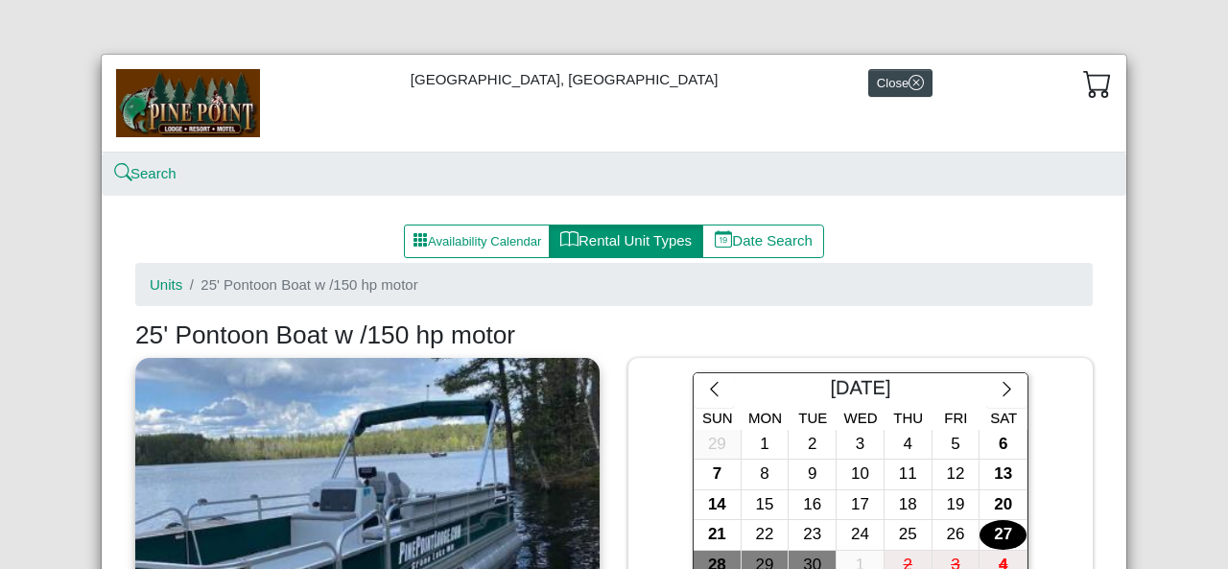
click at [182, 103] on img at bounding box center [188, 102] width 144 height 67
click at [180, 116] on img at bounding box center [188, 102] width 144 height 67
click at [206, 106] on img at bounding box center [188, 102] width 144 height 67
click at [177, 114] on img at bounding box center [188, 102] width 144 height 67
click at [881, 71] on button "Close" at bounding box center [900, 83] width 64 height 28
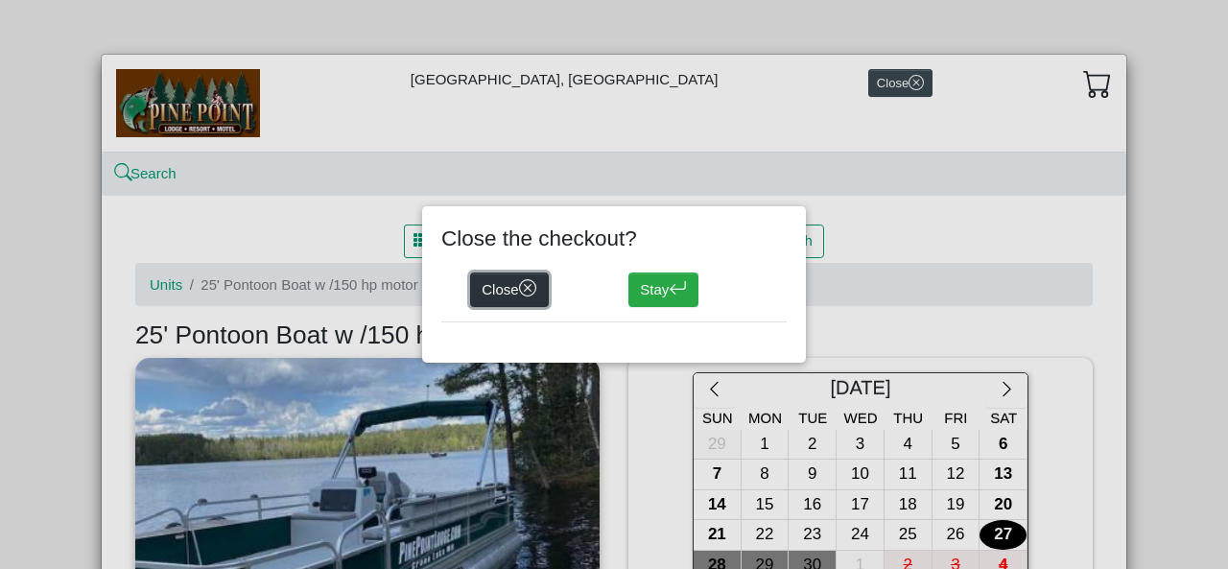
click at [499, 283] on button "Close" at bounding box center [509, 289] width 79 height 35
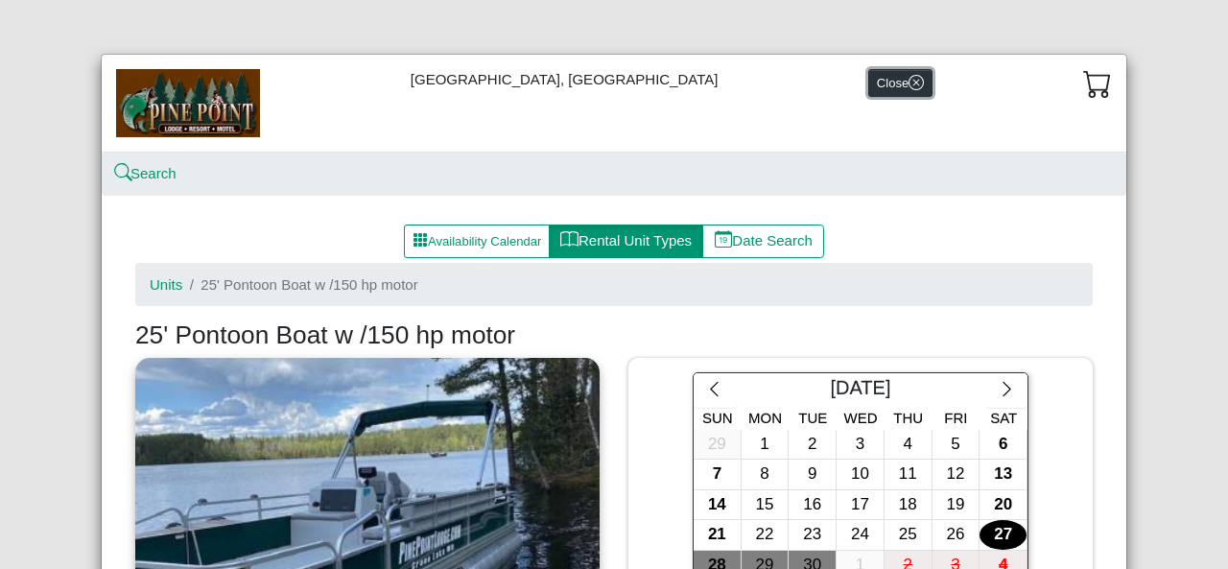
click at [913, 83] on icon "x circle" at bounding box center [916, 82] width 7 height 7
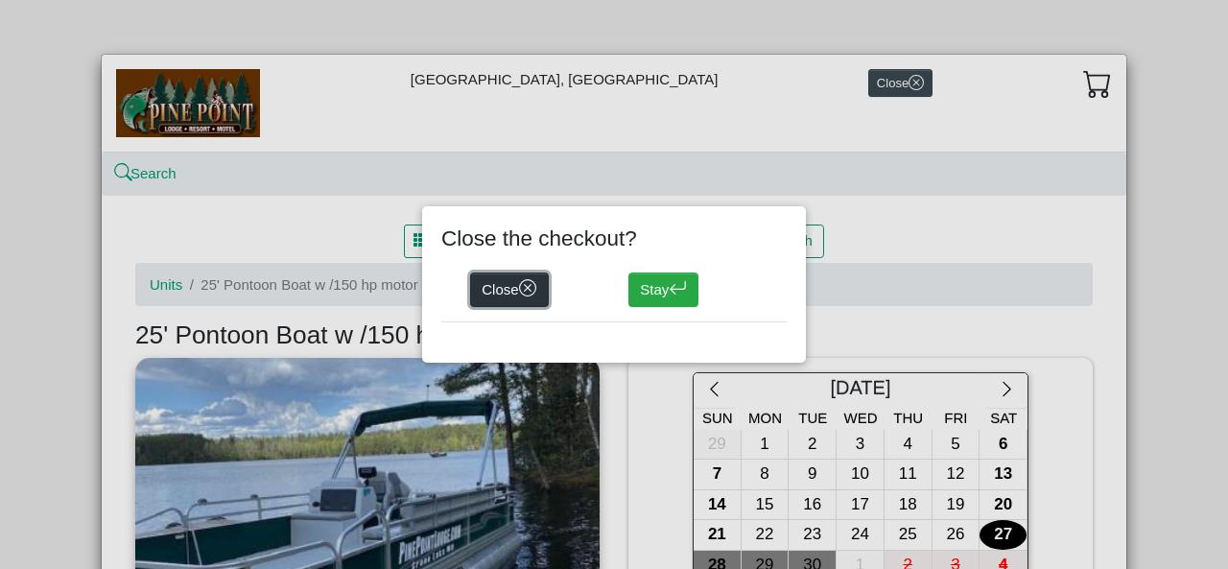
click at [525, 282] on icon "x circle" at bounding box center [528, 288] width 18 height 18
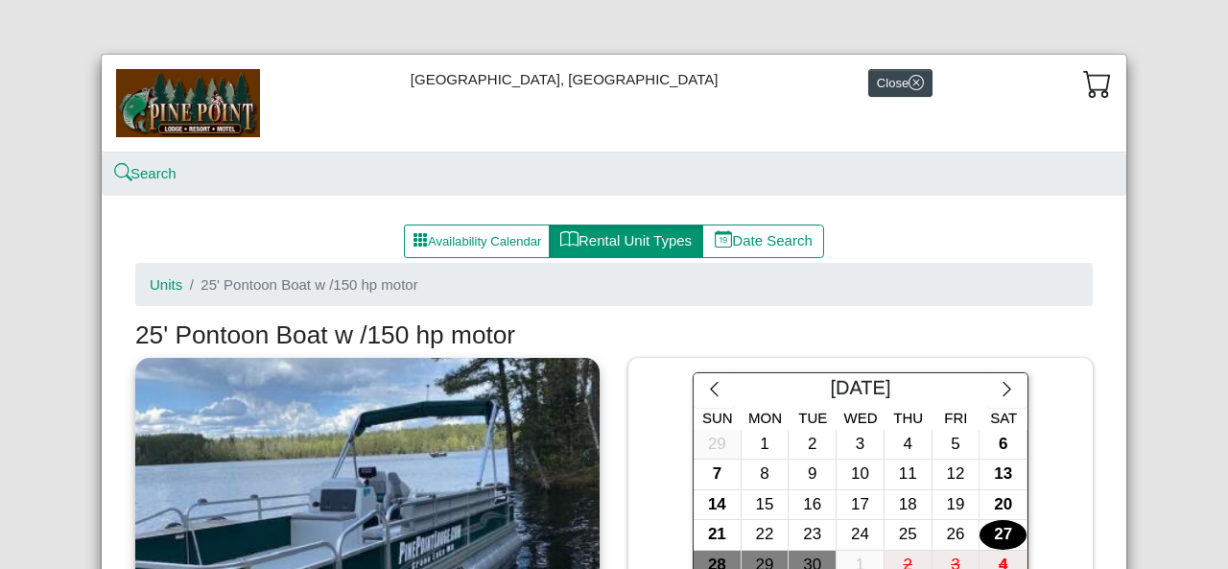
drag, startPoint x: 338, startPoint y: 243, endPoint x: 302, endPoint y: 204, distance: 52.3
click at [336, 243] on div "Availability Calendar Rental Unit Types Date Search" at bounding box center [614, 242] width 986 height 35
click at [205, 95] on img at bounding box center [188, 102] width 144 height 67
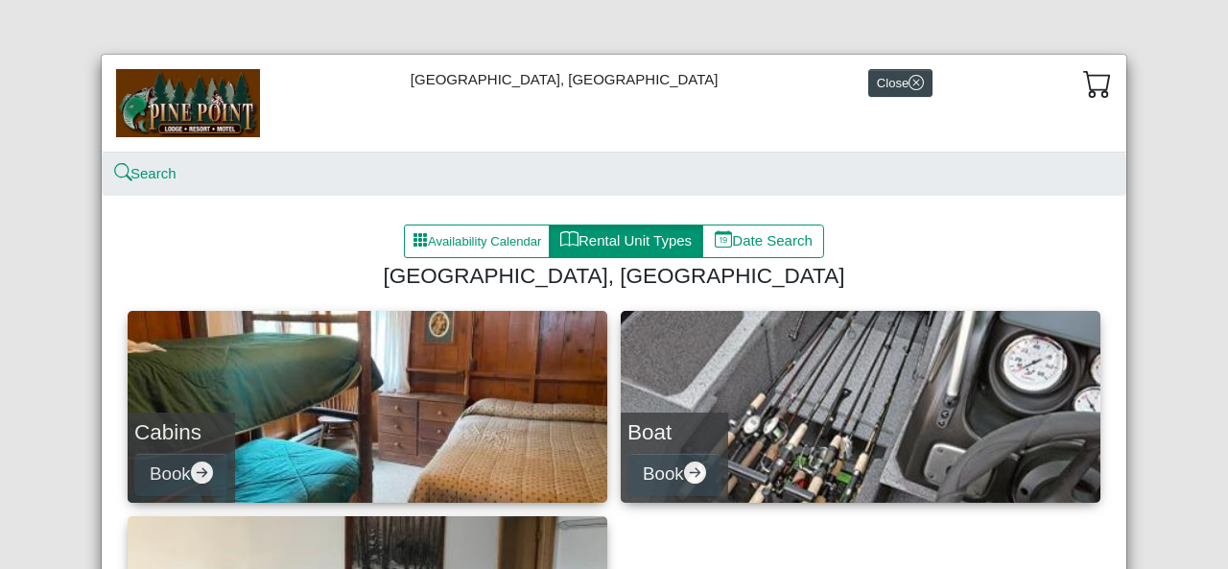
select select "*"
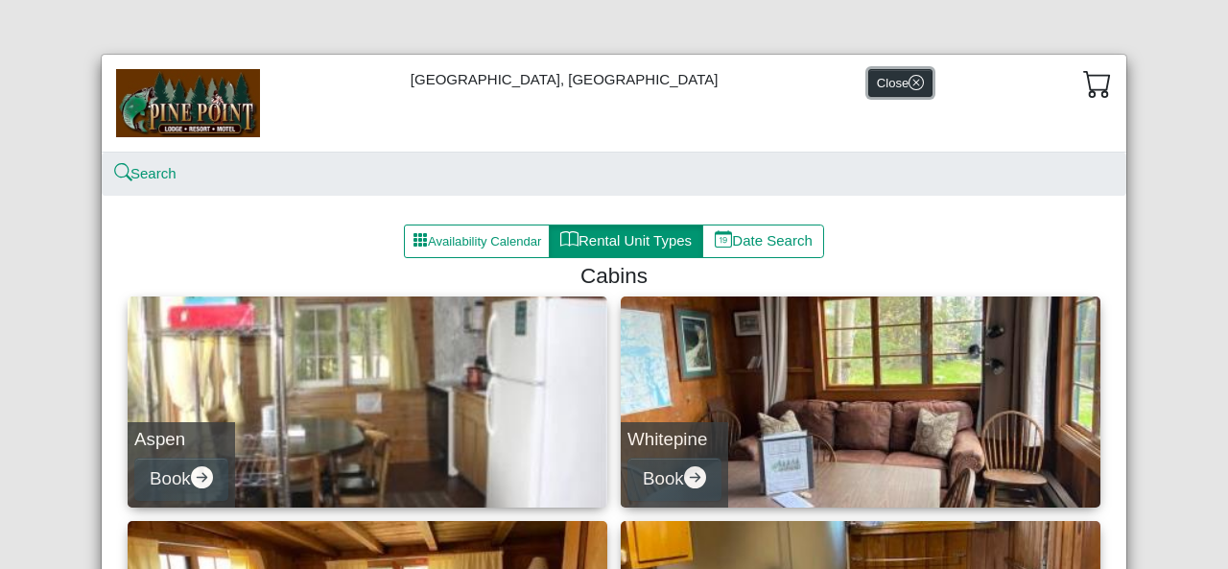
click at [909, 85] on icon "x circle" at bounding box center [916, 82] width 15 height 15
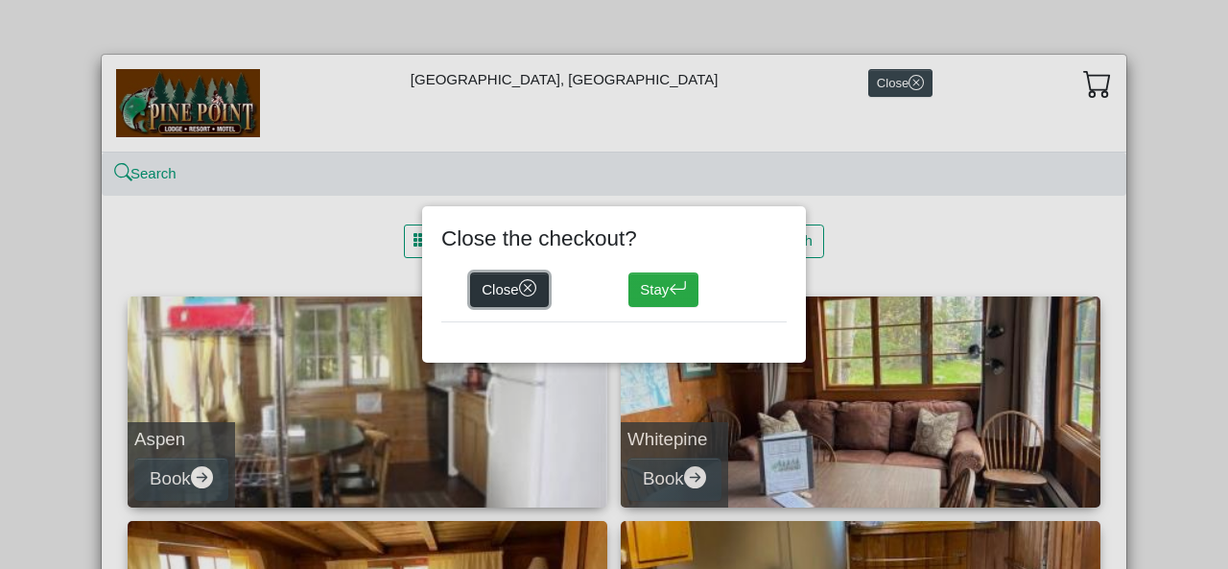
click at [509, 294] on button "Close" at bounding box center [509, 289] width 79 height 35
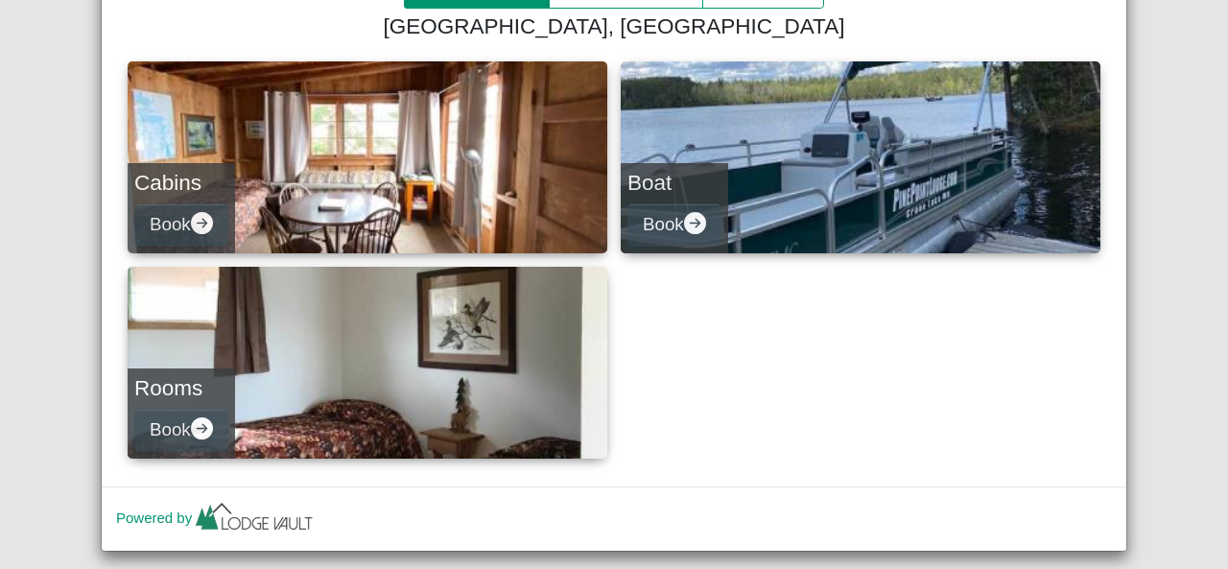
scroll to position [284, 0]
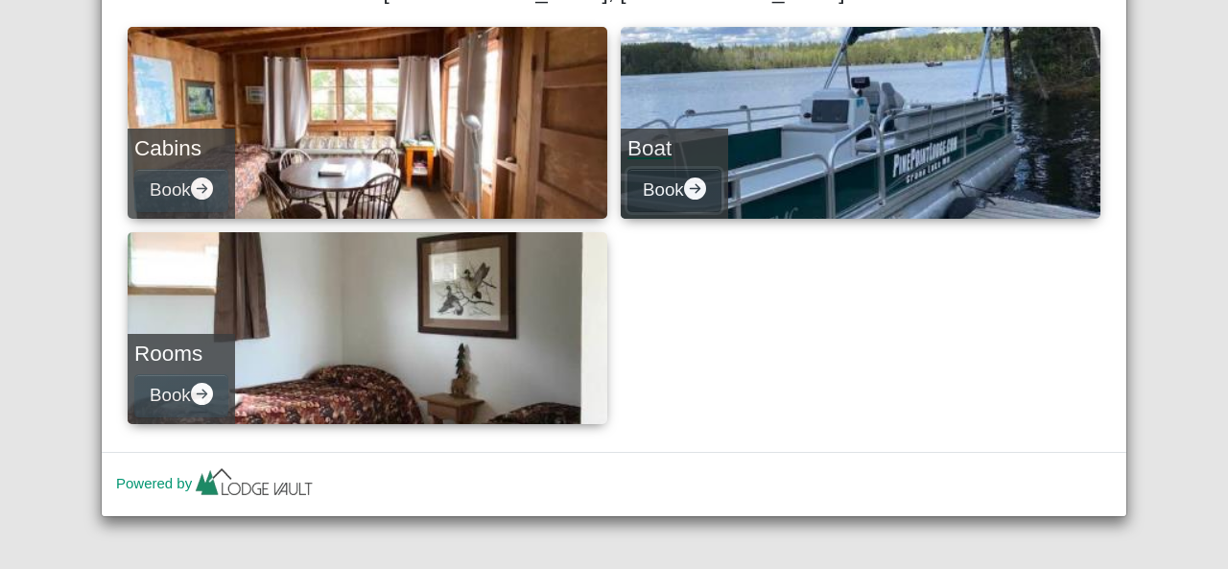
click at [675, 182] on button "Book" at bounding box center [674, 190] width 94 height 43
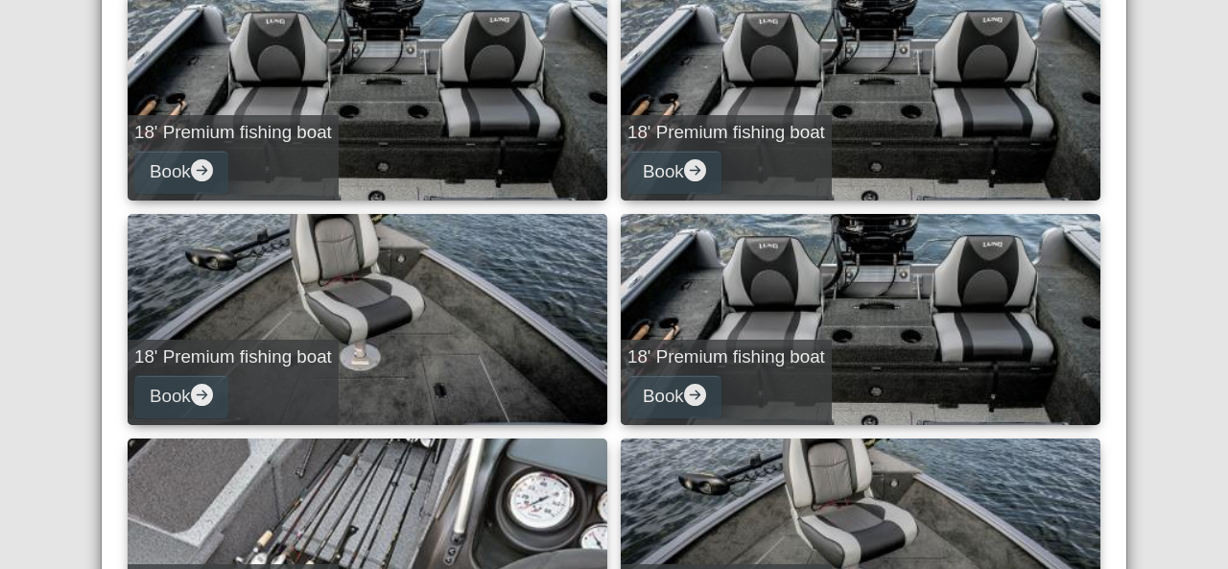
scroll to position [279, 0]
